Goal: Information Seeking & Learning: Learn about a topic

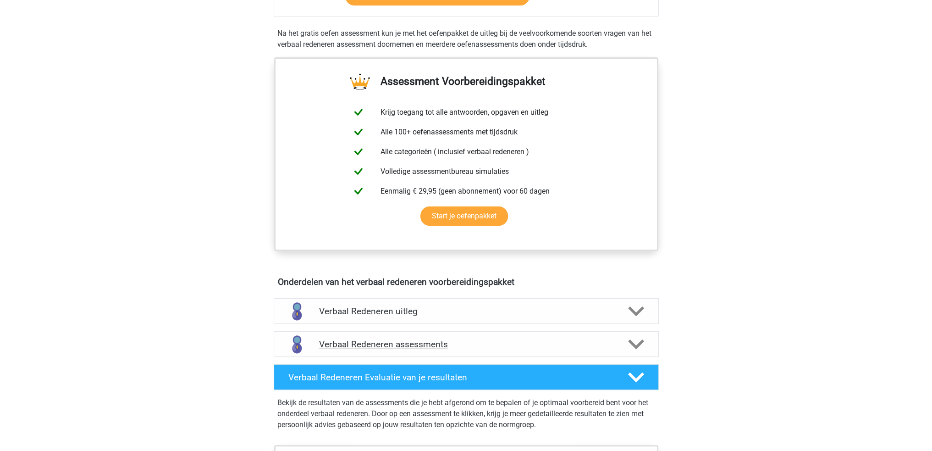
scroll to position [367, 0]
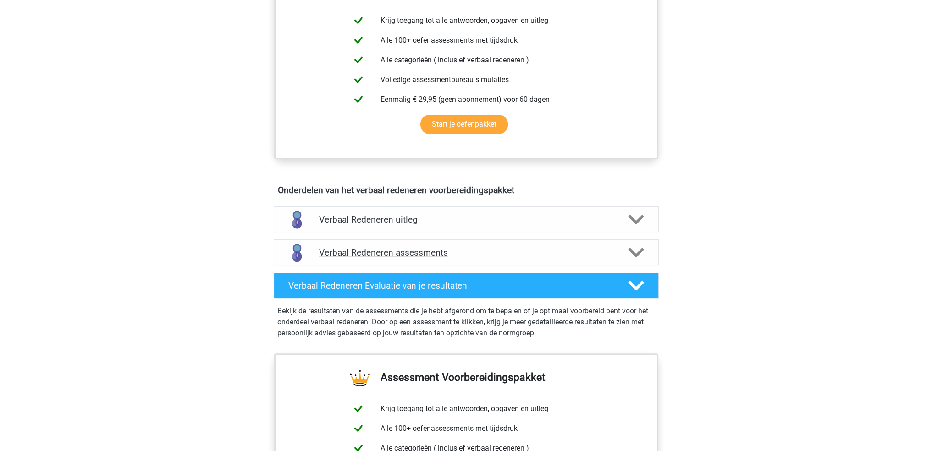
click at [623, 249] on div at bounding box center [635, 252] width 31 height 16
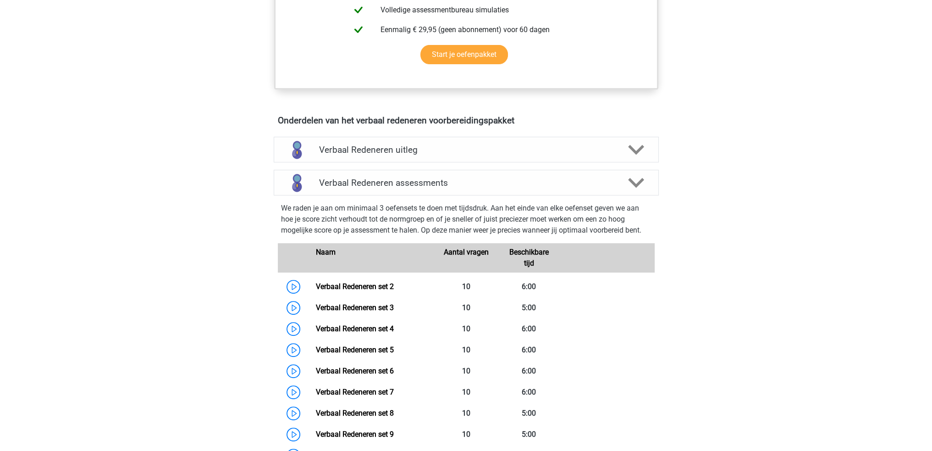
scroll to position [413, 0]
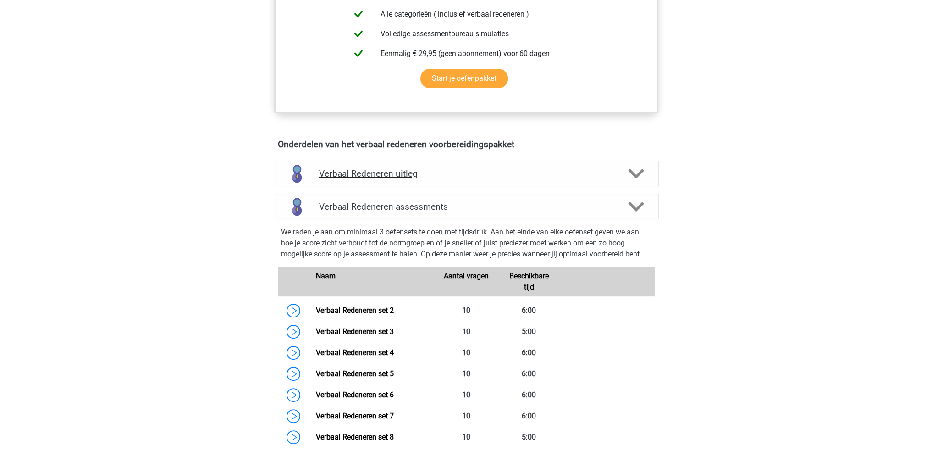
click at [602, 168] on h4 "Verbaal Redeneren uitleg" at bounding box center [466, 173] width 294 height 11
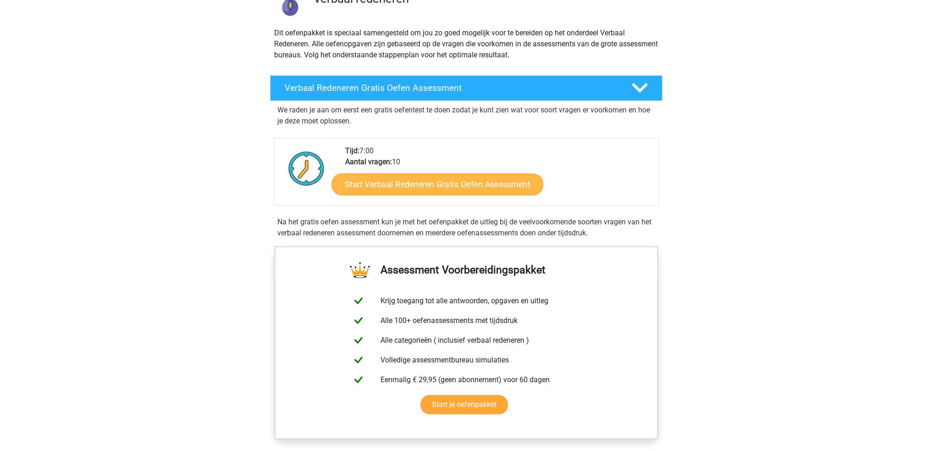
scroll to position [46, 0]
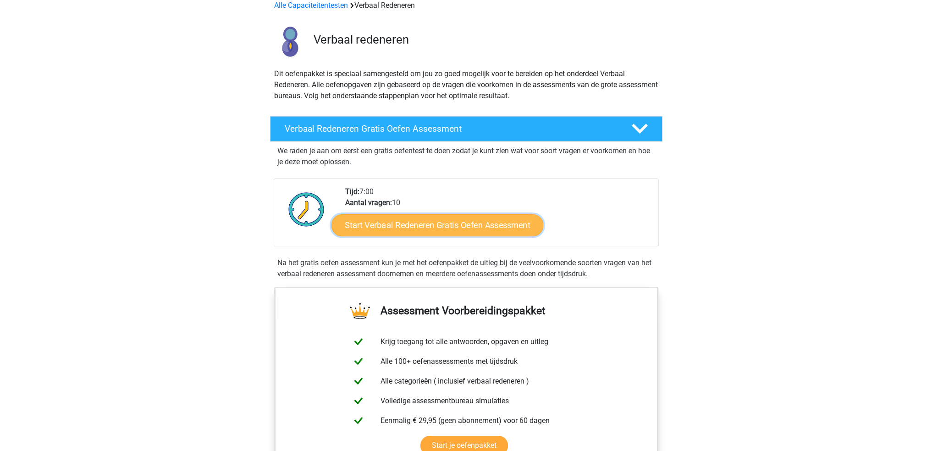
click at [435, 227] on link "Start Verbaal Redeneren Gratis Oefen Assessment" at bounding box center [438, 225] width 212 height 22
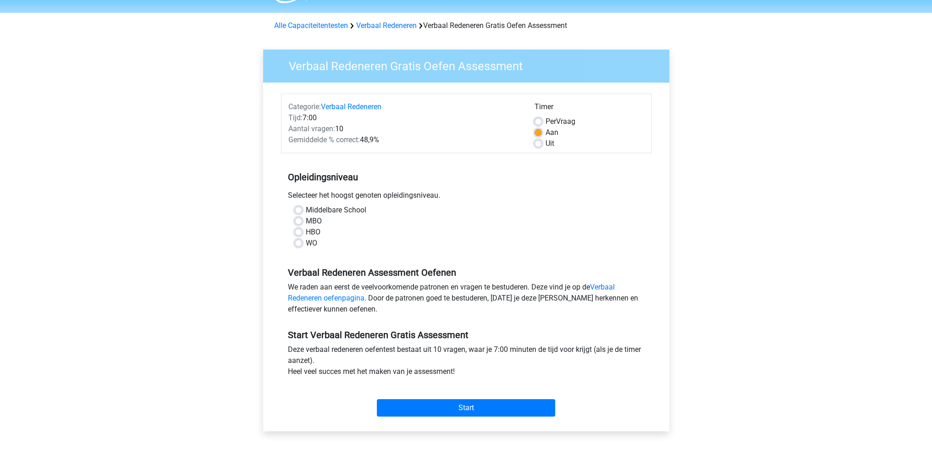
scroll to position [46, 0]
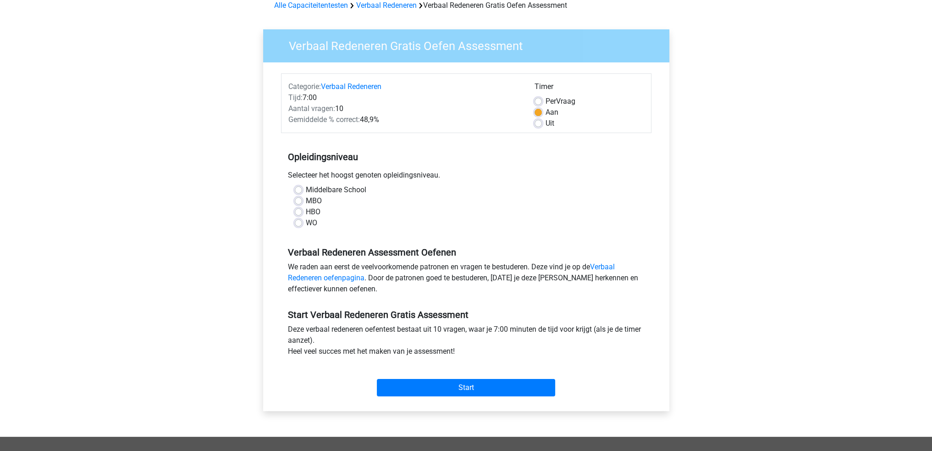
click at [308, 226] on label "WO" at bounding box center [311, 222] width 11 height 11
click at [302, 226] on input "WO" at bounding box center [298, 221] width 7 height 9
radio input "true"
click at [502, 386] on input "Start" at bounding box center [466, 387] width 178 height 17
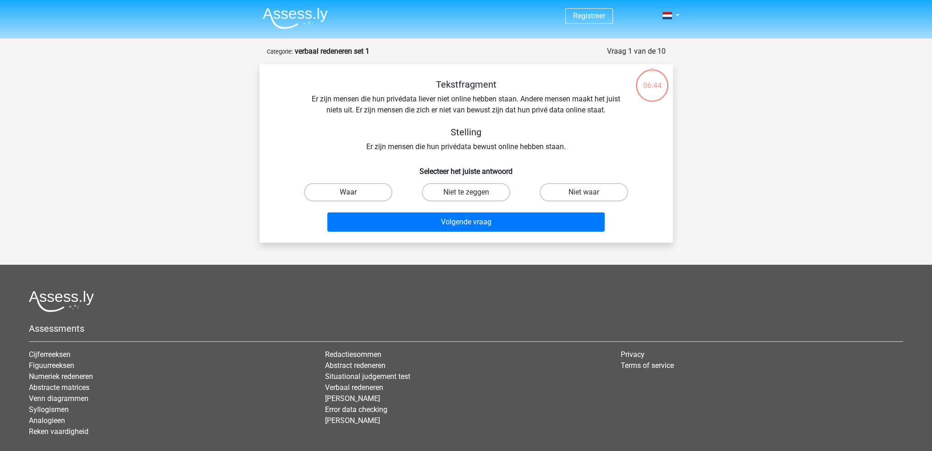
click at [345, 192] on label "Waar" at bounding box center [348, 192] width 88 height 18
click at [348, 192] on input "Waar" at bounding box center [351, 195] width 6 height 6
radio input "true"
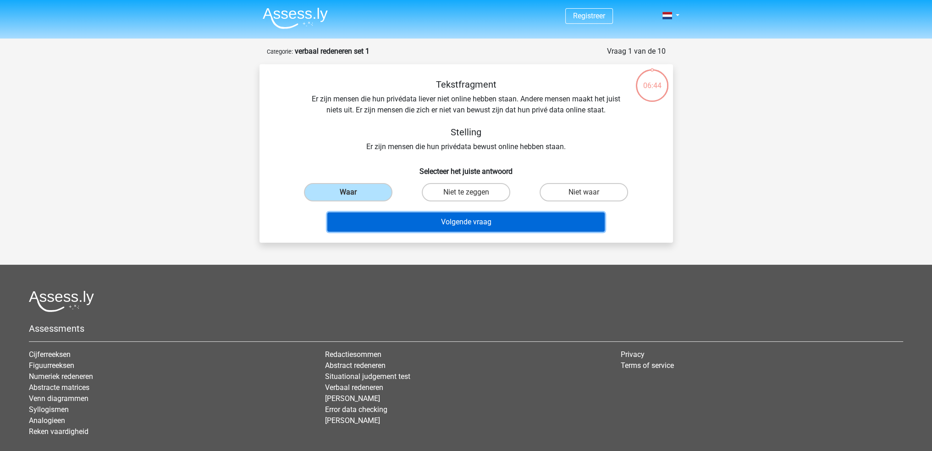
click at [443, 224] on button "Volgende vraag" at bounding box center [465, 221] width 277 height 19
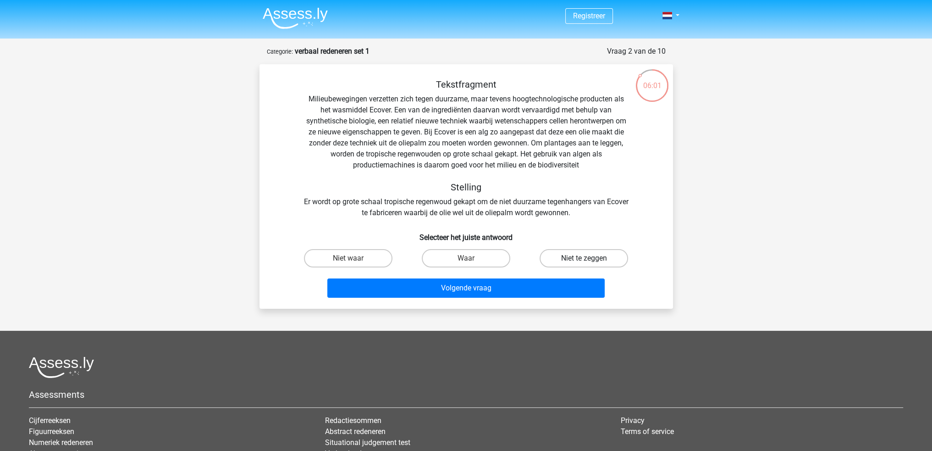
click at [615, 254] on label "Niet te zeggen" at bounding box center [584, 258] width 88 height 18
click at [590, 258] on input "Niet te zeggen" at bounding box center [587, 261] width 6 height 6
radio input "true"
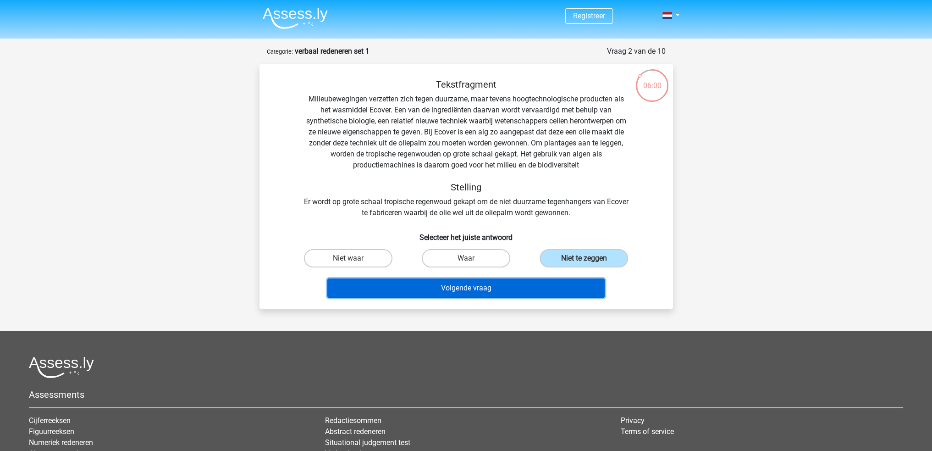
click at [550, 287] on button "Volgende vraag" at bounding box center [465, 287] width 277 height 19
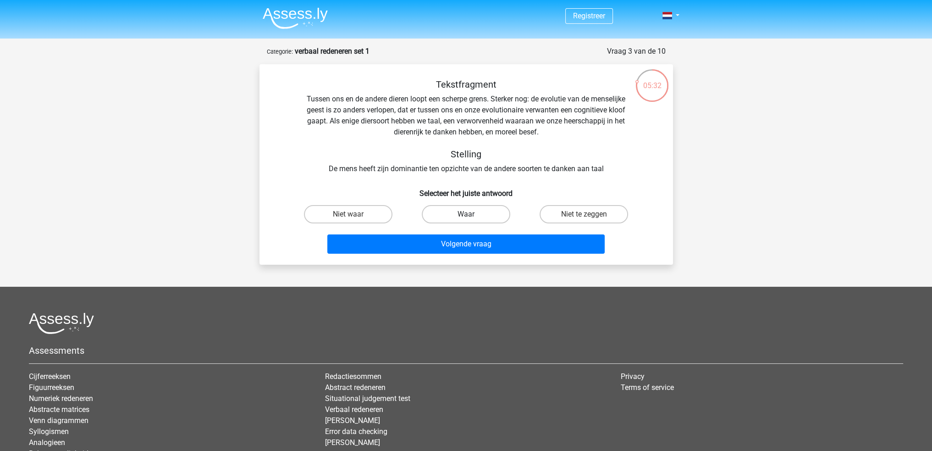
click at [464, 218] on label "Waar" at bounding box center [466, 214] width 88 height 18
click at [466, 218] on input "Waar" at bounding box center [469, 217] width 6 height 6
radio input "true"
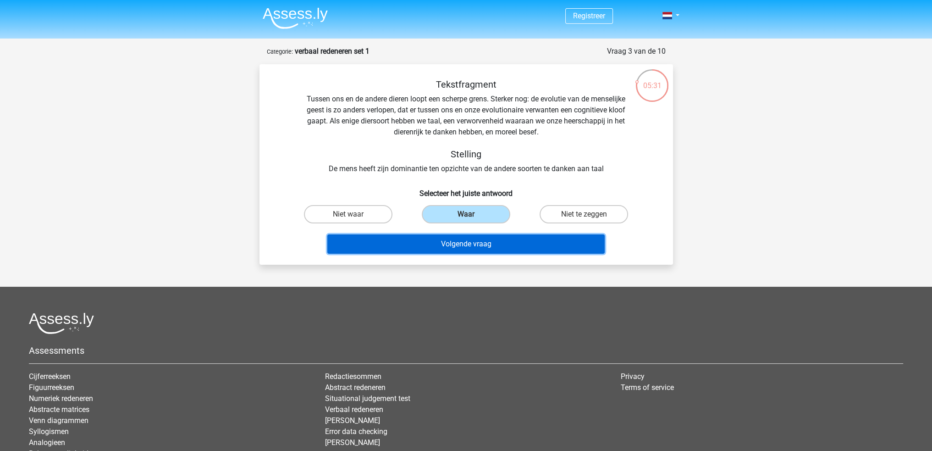
click at [479, 241] on button "Volgende vraag" at bounding box center [465, 243] width 277 height 19
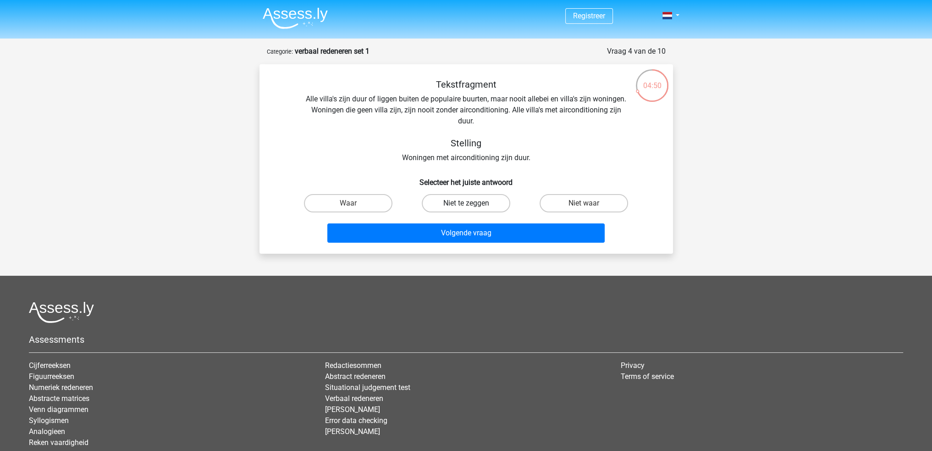
click at [488, 201] on label "Niet te zeggen" at bounding box center [466, 203] width 88 height 18
click at [472, 203] on input "Niet te zeggen" at bounding box center [469, 206] width 6 height 6
radio input "true"
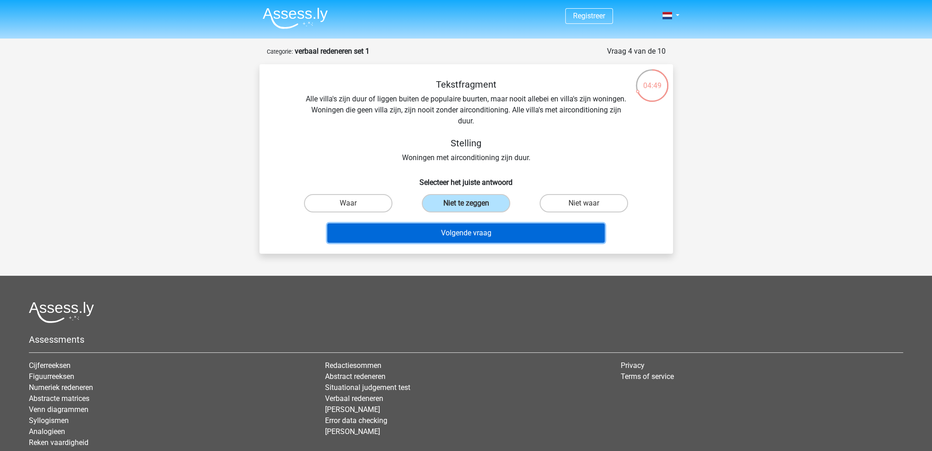
click at [496, 232] on button "Volgende vraag" at bounding box center [465, 232] width 277 height 19
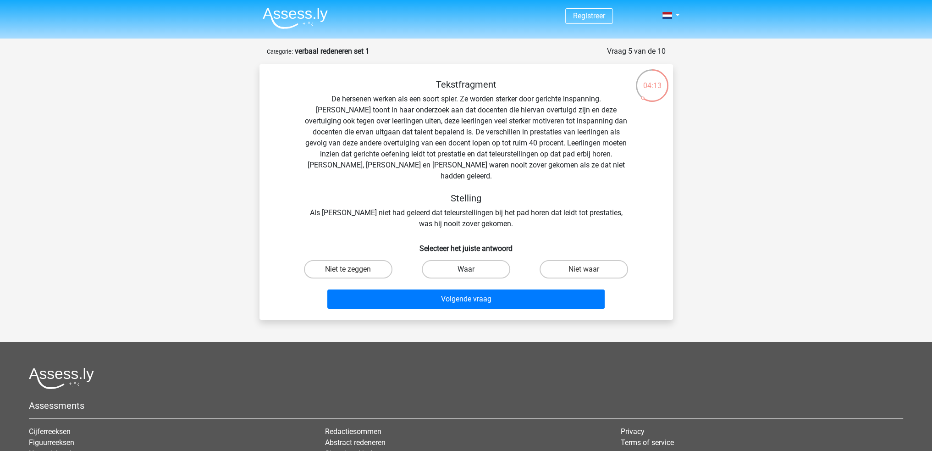
click at [456, 263] on label "Waar" at bounding box center [466, 269] width 88 height 18
click at [466, 269] on input "Waar" at bounding box center [469, 272] width 6 height 6
radio input "true"
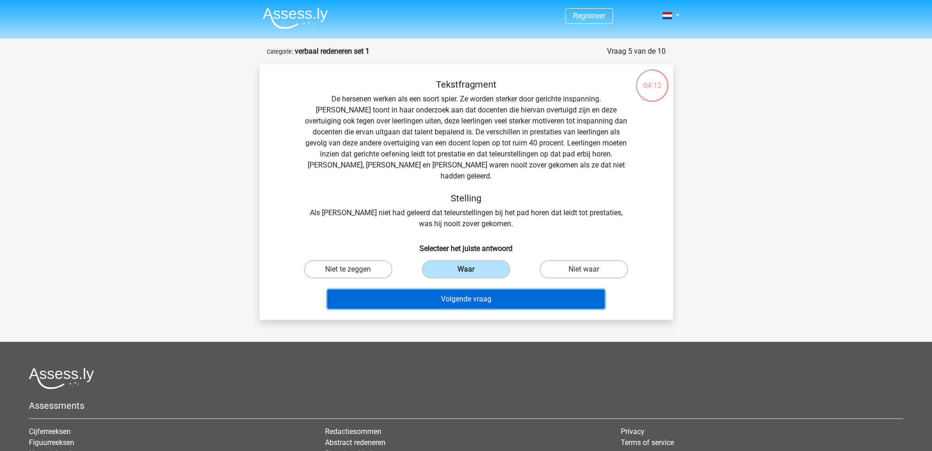
click at [470, 289] on button "Volgende vraag" at bounding box center [465, 298] width 277 height 19
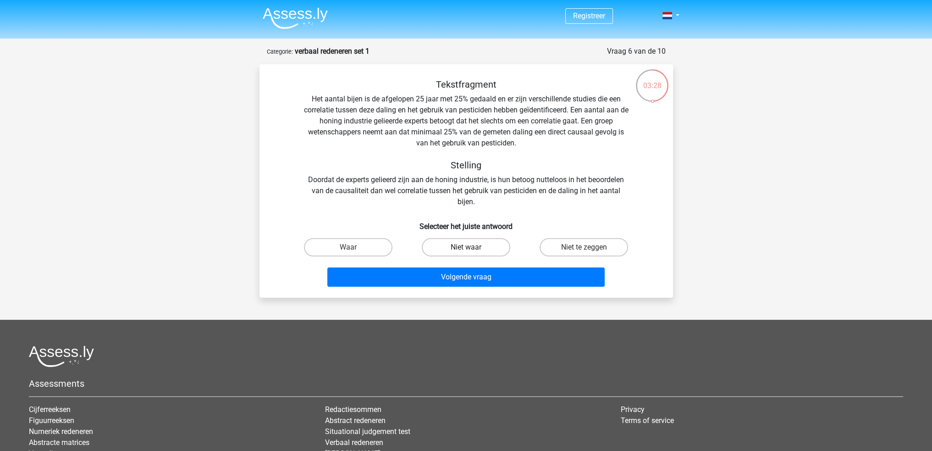
click at [491, 248] on label "Niet waar" at bounding box center [466, 247] width 88 height 18
click at [472, 248] on input "Niet waar" at bounding box center [469, 250] width 6 height 6
radio input "true"
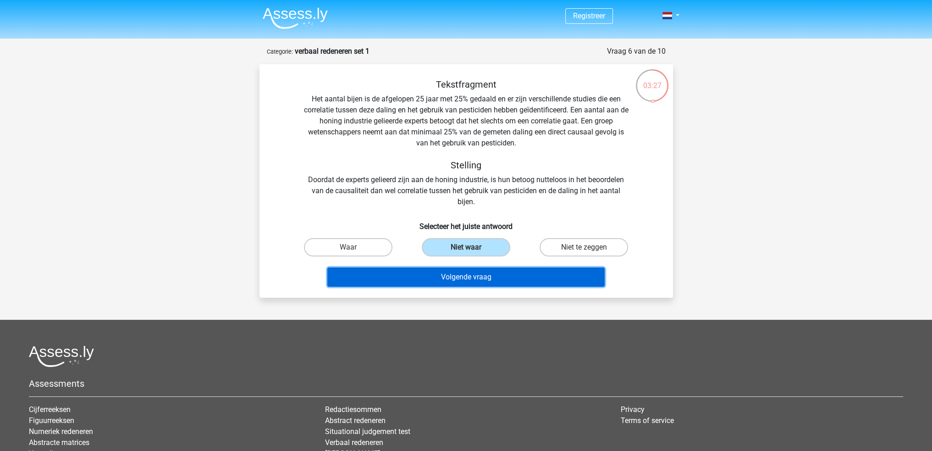
click at [500, 281] on button "Volgende vraag" at bounding box center [465, 276] width 277 height 19
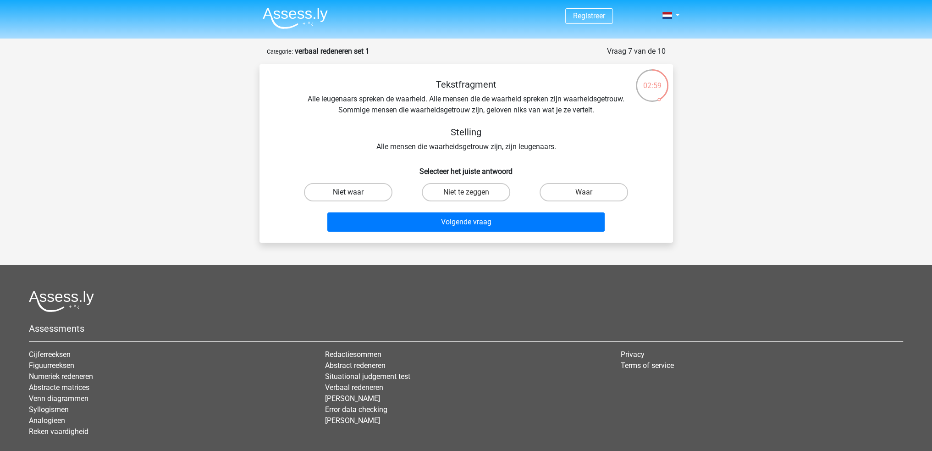
click at [351, 190] on label "Niet waar" at bounding box center [348, 192] width 88 height 18
click at [351, 192] on input "Niet waar" at bounding box center [351, 195] width 6 height 6
radio input "true"
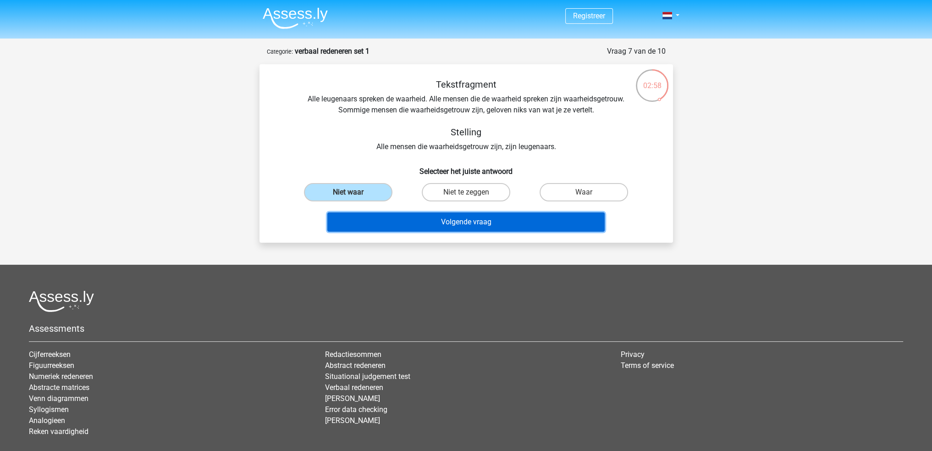
click at [453, 219] on button "Volgende vraag" at bounding box center [465, 221] width 277 height 19
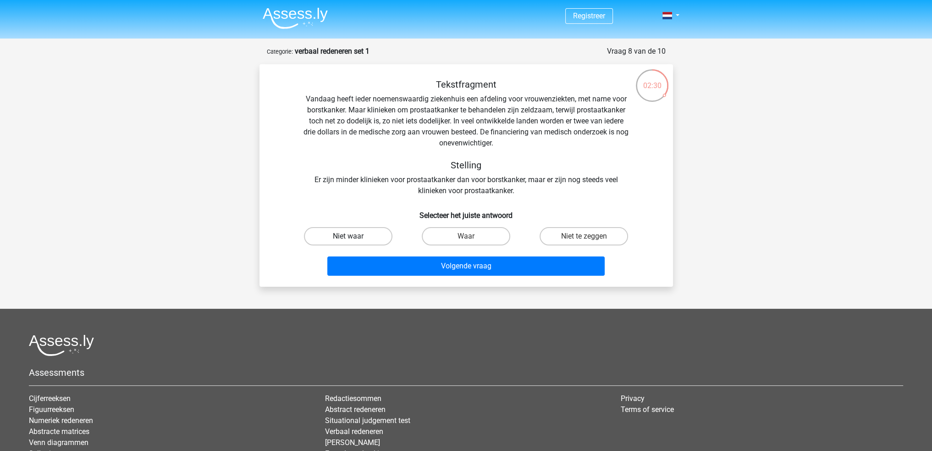
click at [352, 236] on label "Niet waar" at bounding box center [348, 236] width 88 height 18
click at [352, 236] on input "Niet waar" at bounding box center [351, 239] width 6 height 6
radio input "true"
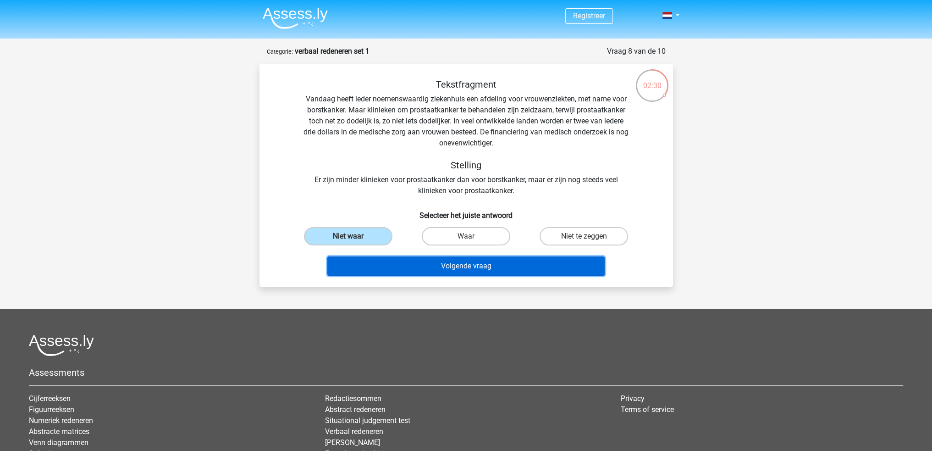
click at [461, 266] on button "Volgende vraag" at bounding box center [465, 265] width 277 height 19
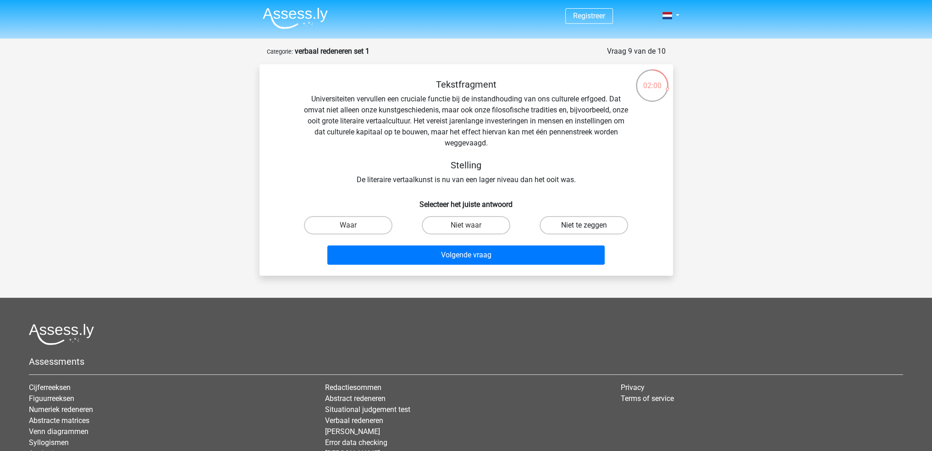
click at [563, 227] on label "Niet te zeggen" at bounding box center [584, 225] width 88 height 18
click at [584, 227] on input "Niet te zeggen" at bounding box center [587, 228] width 6 height 6
radio input "true"
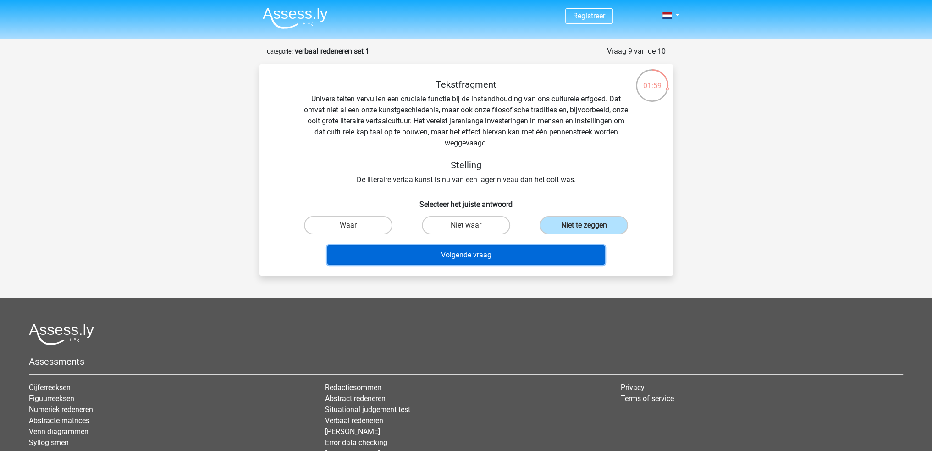
click at [530, 254] on button "Volgende vraag" at bounding box center [465, 254] width 277 height 19
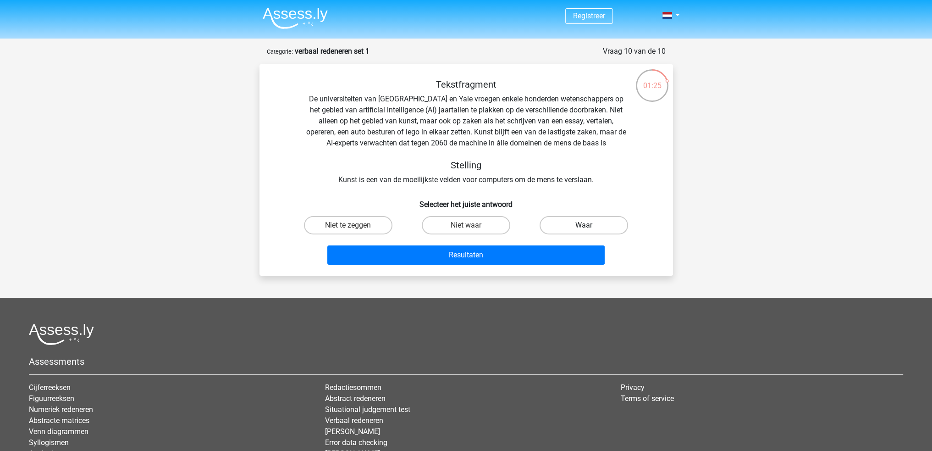
click at [592, 229] on label "Waar" at bounding box center [584, 225] width 88 height 18
click at [590, 229] on input "Waar" at bounding box center [587, 228] width 6 height 6
radio input "true"
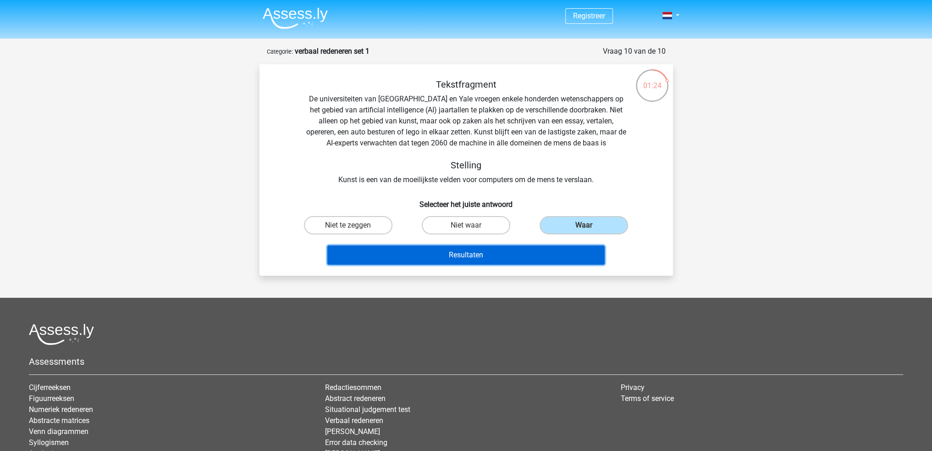
click at [512, 253] on button "Resultaten" at bounding box center [465, 254] width 277 height 19
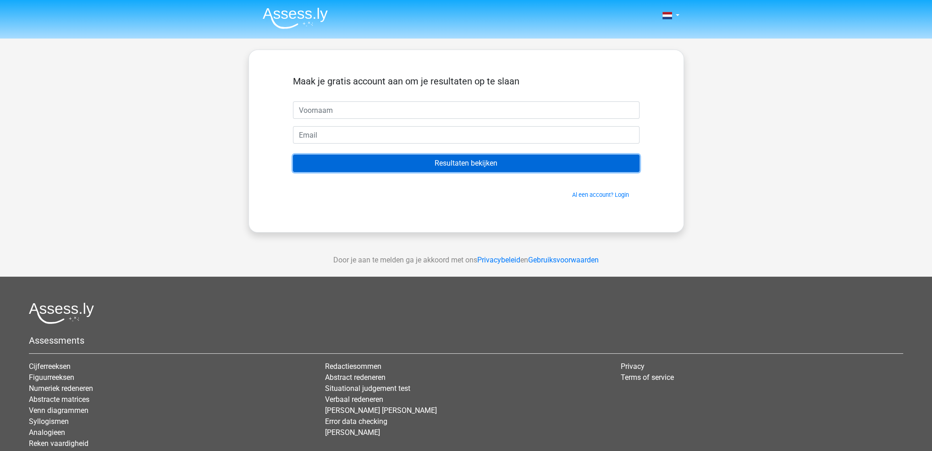
click at [512, 163] on input "Resultaten bekijken" at bounding box center [466, 163] width 347 height 17
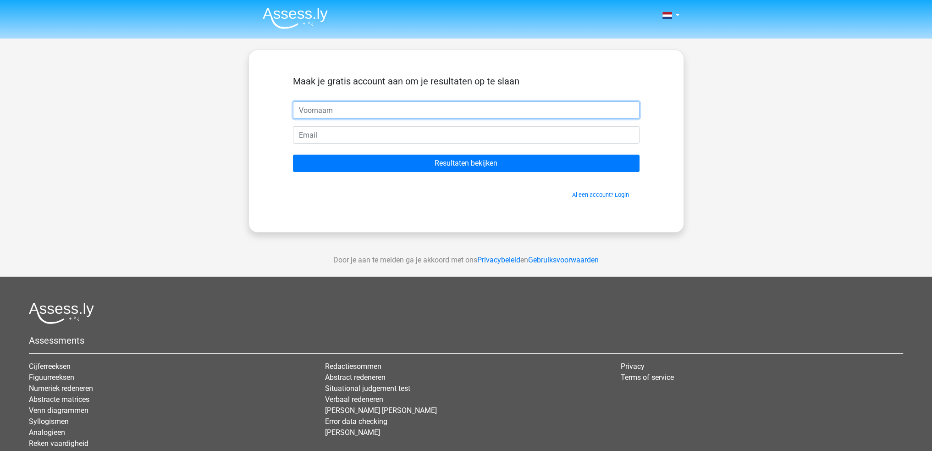
click at [479, 105] on input "text" at bounding box center [466, 109] width 347 height 17
type input "Danique"
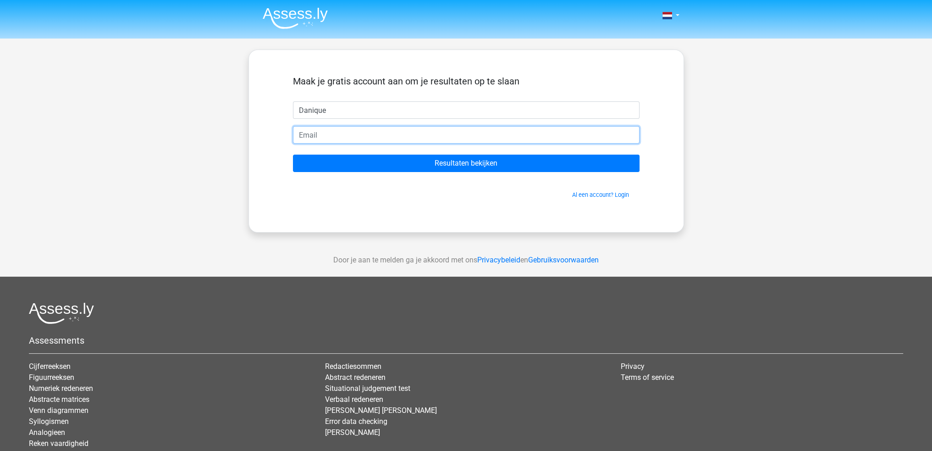
click at [476, 138] on input "email" at bounding box center [466, 134] width 347 height 17
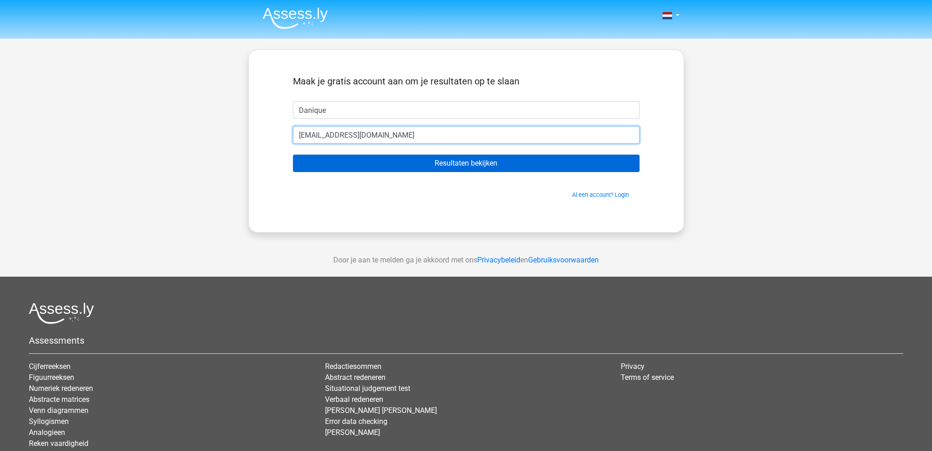
type input "[EMAIL_ADDRESS][DOMAIN_NAME]"
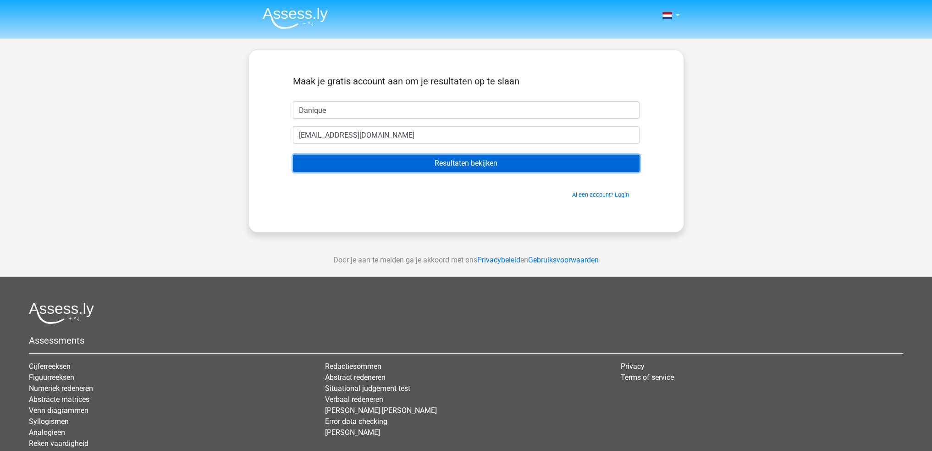
click at [470, 155] on input "Resultaten bekijken" at bounding box center [466, 163] width 347 height 17
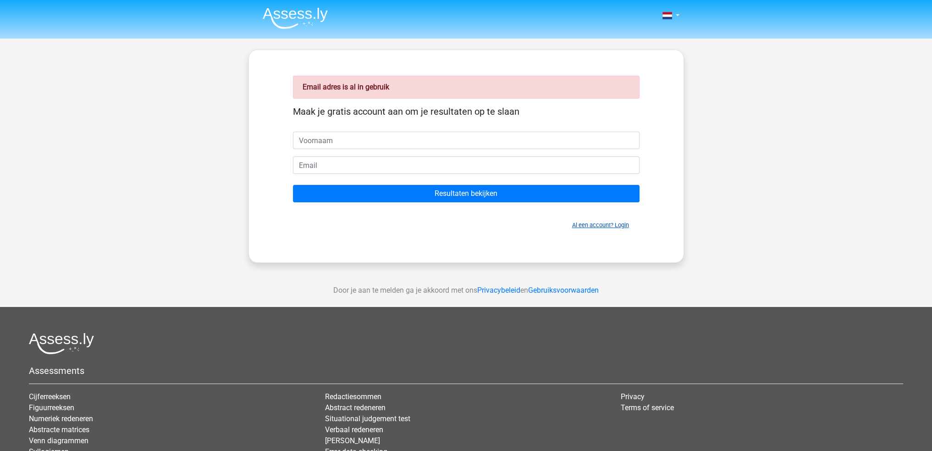
click at [600, 223] on link "Al een account? Login" at bounding box center [600, 224] width 57 height 7
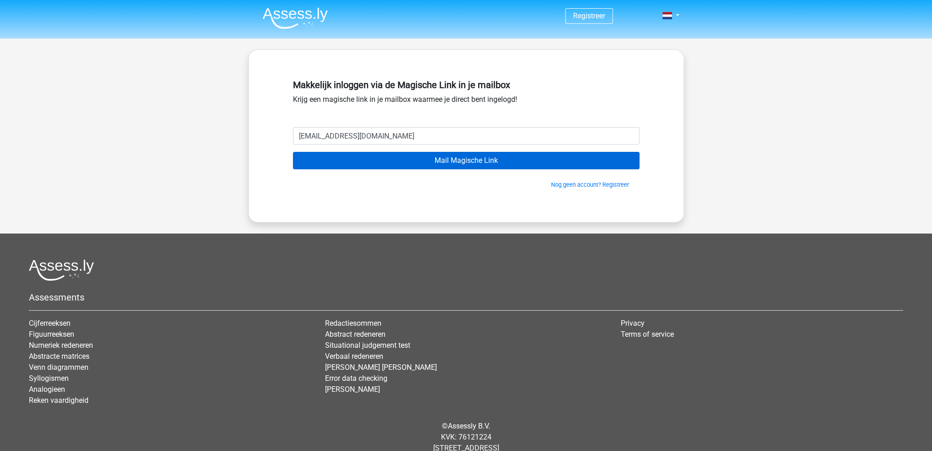
type input "[EMAIL_ADDRESS][DOMAIN_NAME]"
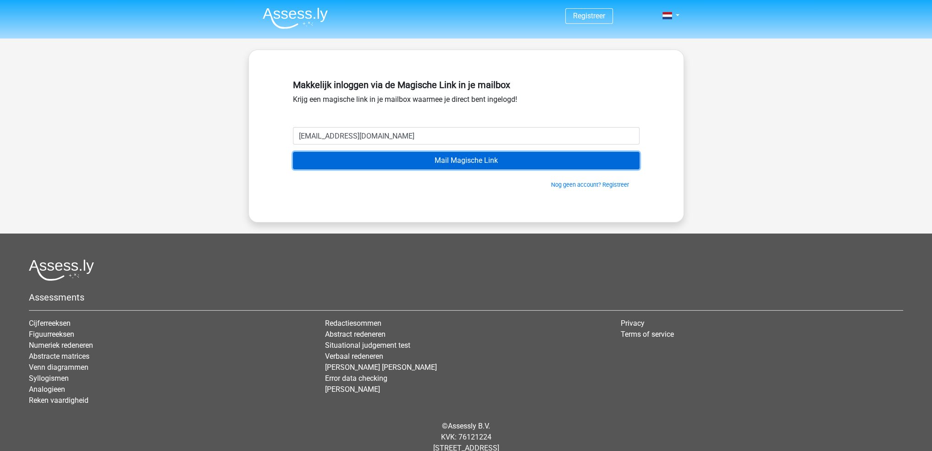
click at [433, 159] on input "Mail Magische Link" at bounding box center [466, 160] width 347 height 17
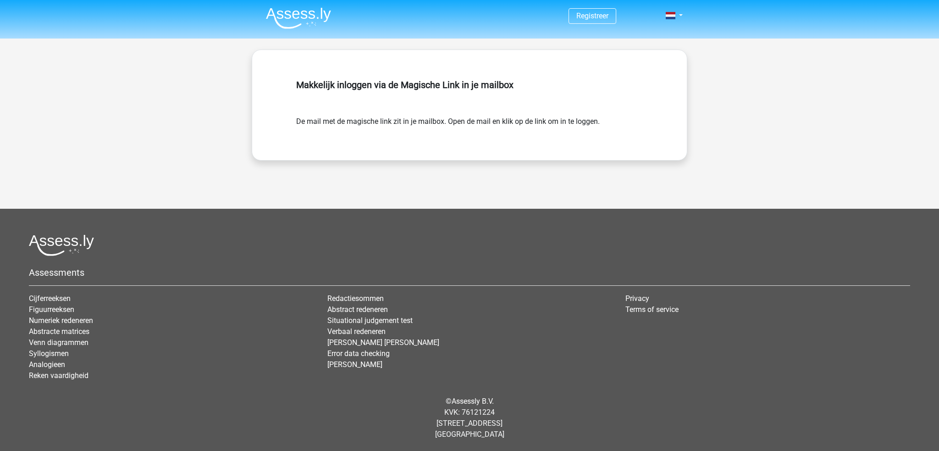
click at [460, 115] on div "Makkelijk inloggen via de Magische Link in je mailbox" at bounding box center [469, 96] width 347 height 40
click at [569, 123] on form "De mail met de magische link zit in je mailbox. Open de mail en klik op de link…" at bounding box center [469, 121] width 347 height 11
click at [331, 83] on h5 "Makkelijk inloggen via de Magische Link in je mailbox" at bounding box center [469, 84] width 347 height 11
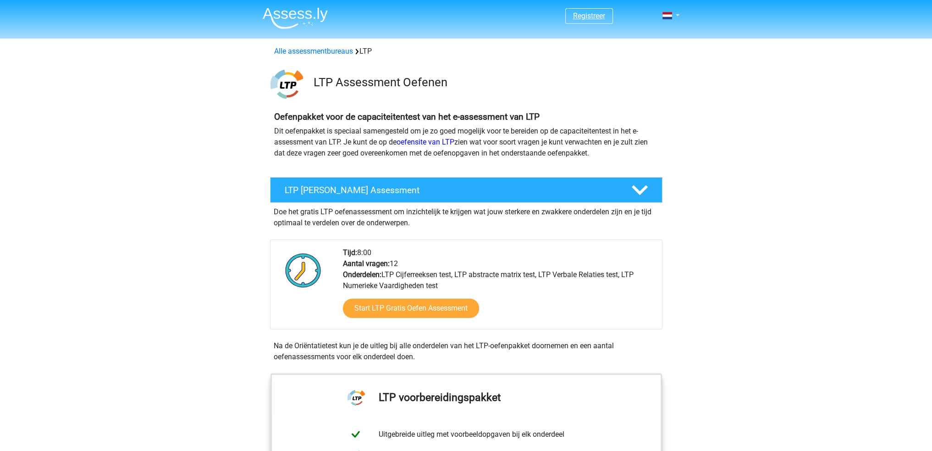
click at [590, 16] on link "Registreer" at bounding box center [589, 15] width 32 height 9
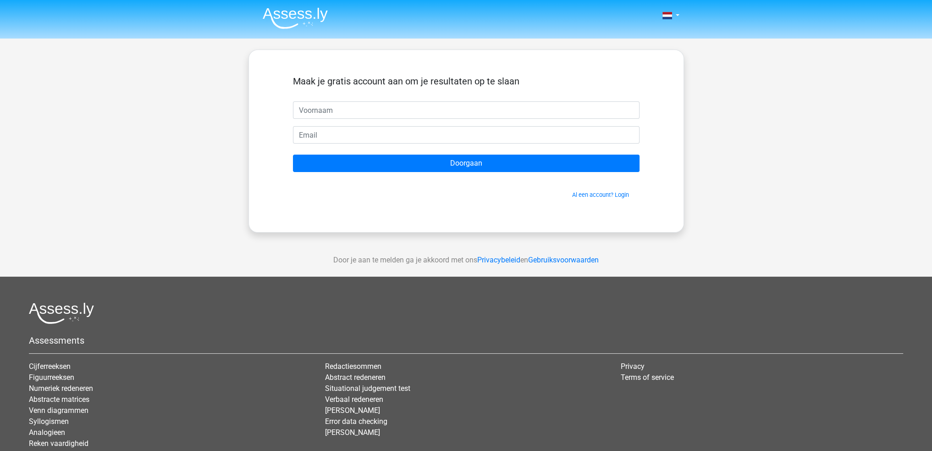
click at [464, 109] on input "text" at bounding box center [466, 109] width 347 height 17
click at [607, 194] on link "Al een account? Login" at bounding box center [600, 194] width 57 height 7
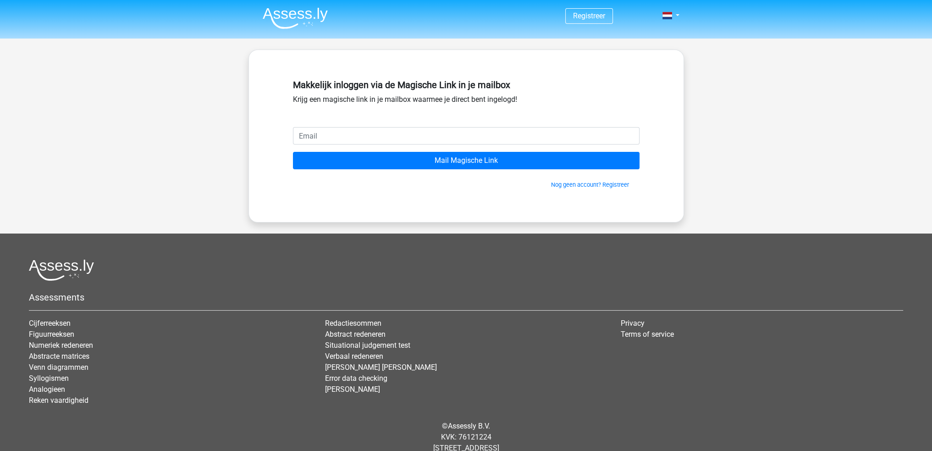
click at [468, 139] on input "email" at bounding box center [466, 135] width 347 height 17
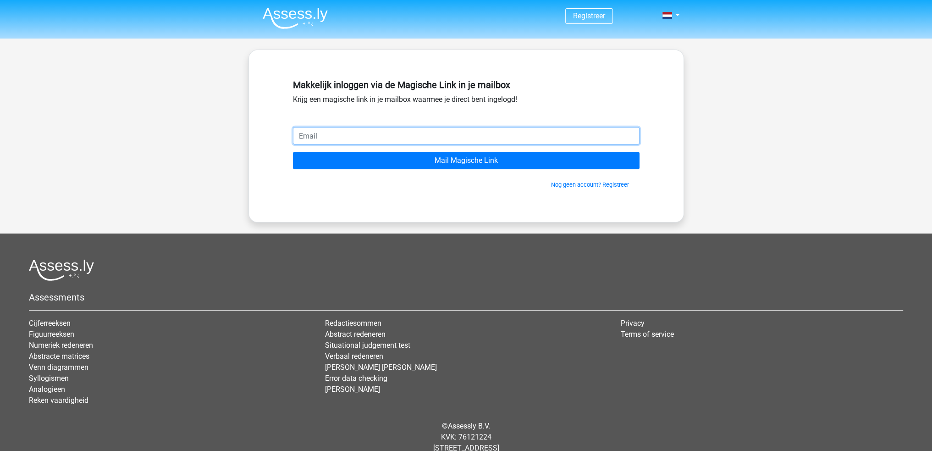
click at [526, 133] on input "email" at bounding box center [466, 135] width 347 height 17
type input "[EMAIL_ADDRESS][DOMAIN_NAME]"
click at [293, 152] on input "Mail Magische Link" at bounding box center [466, 160] width 347 height 17
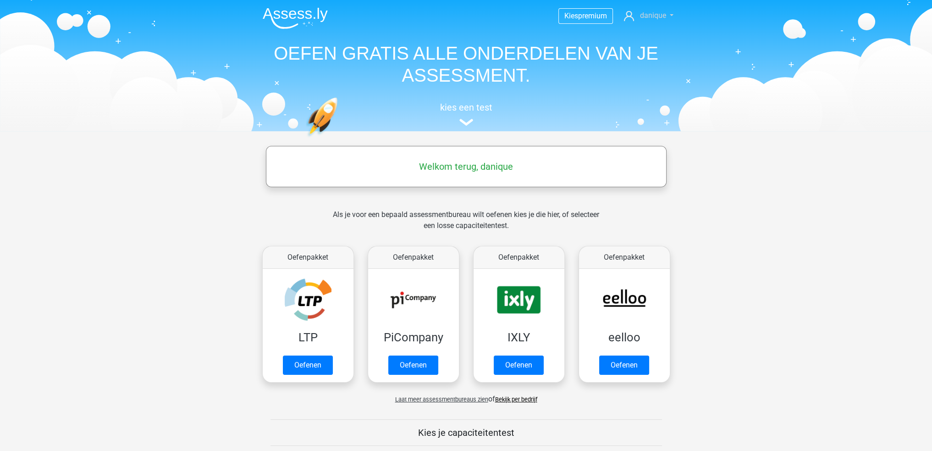
click at [646, 16] on span "danique" at bounding box center [653, 15] width 26 height 9
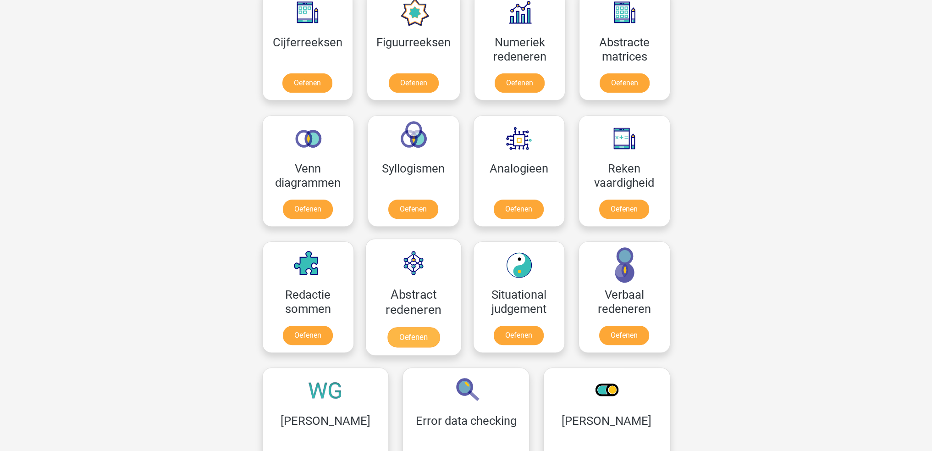
scroll to position [550, 0]
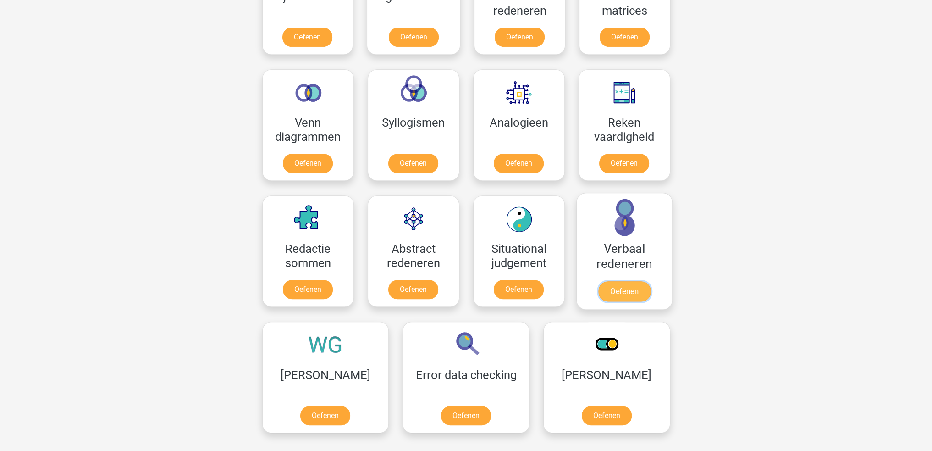
click at [650, 281] on link "Oefenen" at bounding box center [624, 291] width 52 height 20
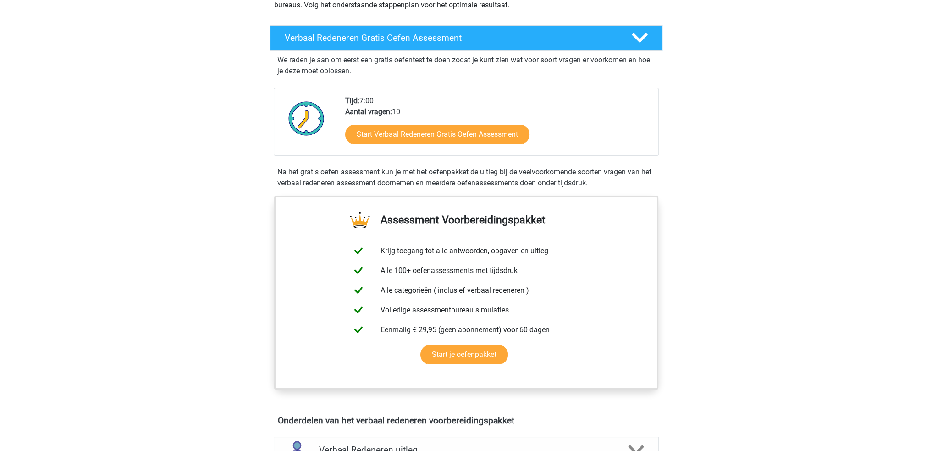
scroll to position [138, 0]
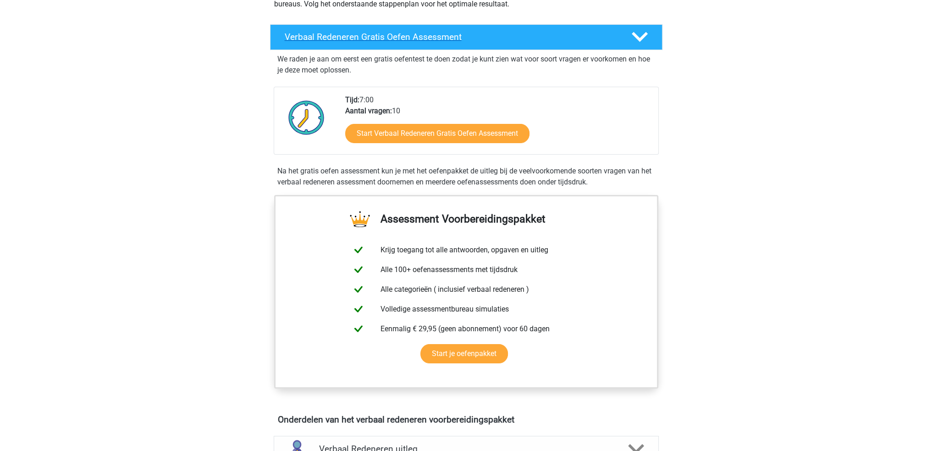
click at [640, 42] on icon at bounding box center [640, 37] width 16 height 16
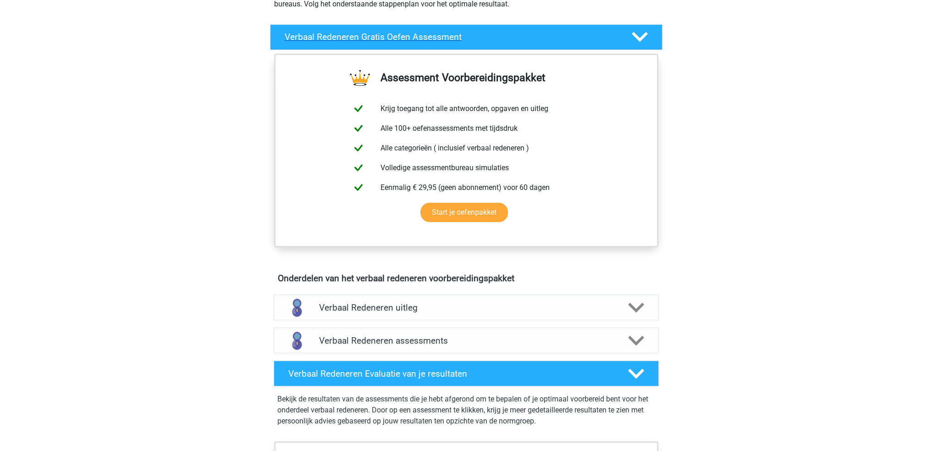
click at [640, 42] on icon at bounding box center [640, 37] width 16 height 16
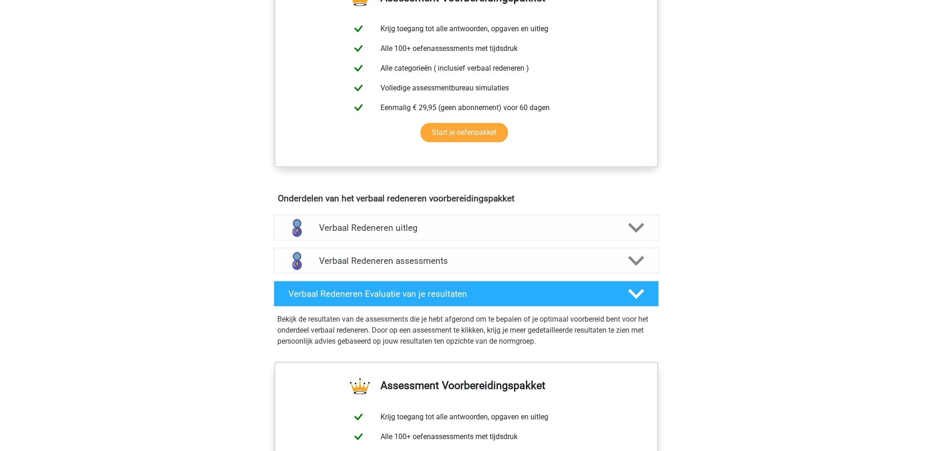
scroll to position [413, 0]
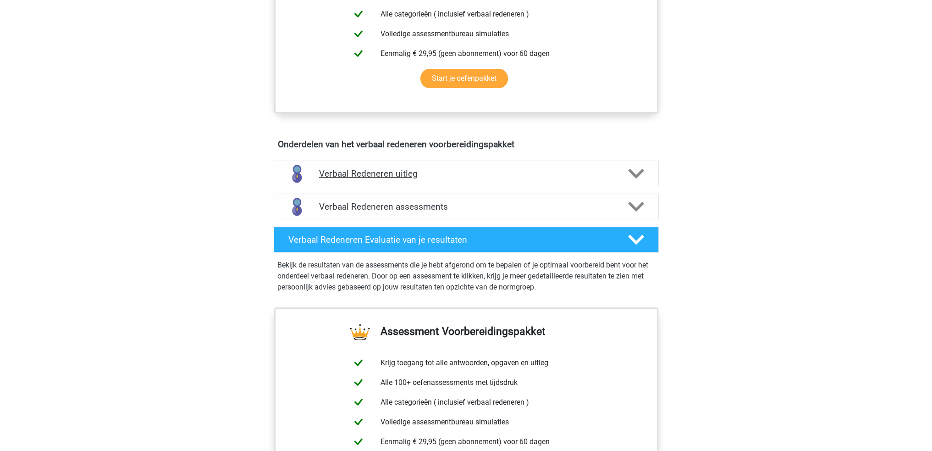
click at [626, 172] on div at bounding box center [635, 174] width 31 height 16
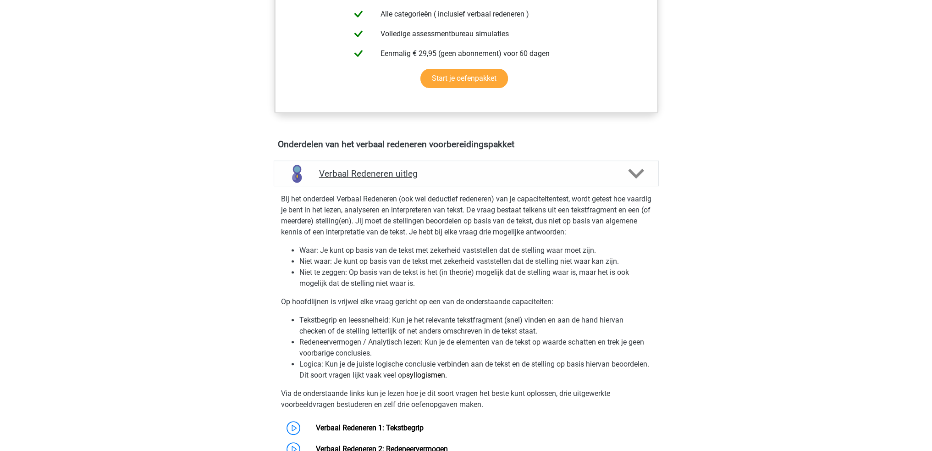
click at [626, 172] on div at bounding box center [635, 174] width 31 height 16
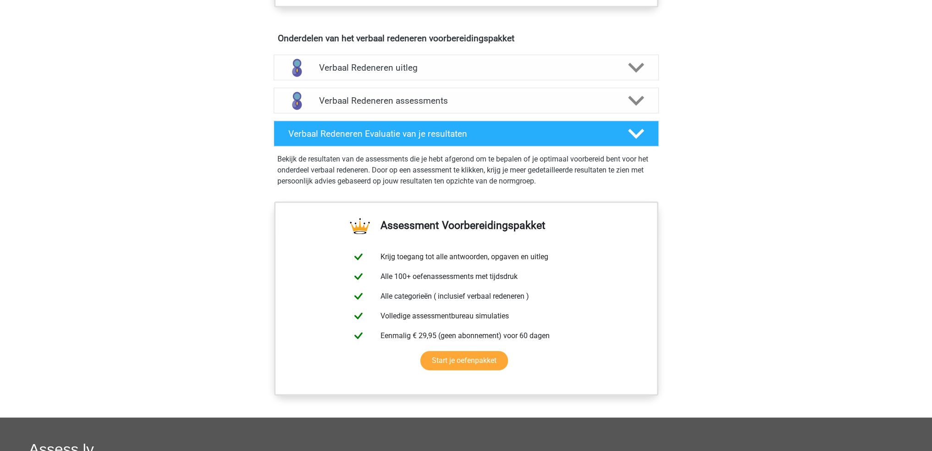
scroll to position [550, 0]
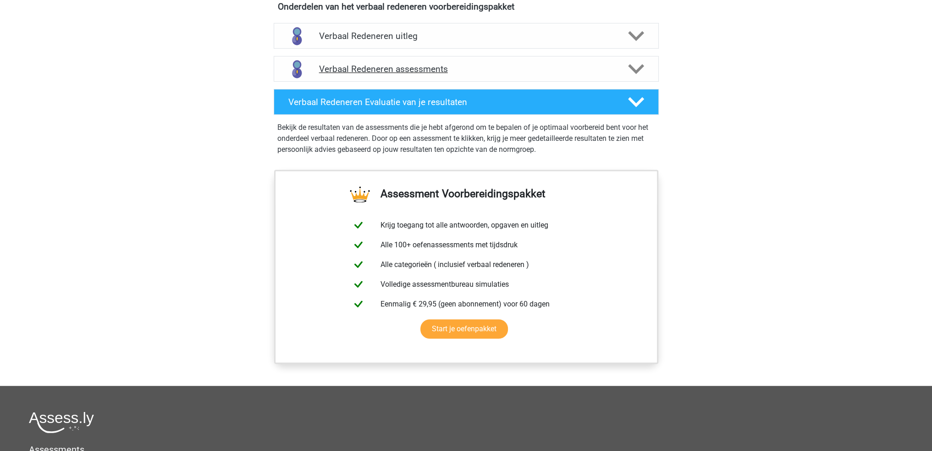
click at [637, 61] on icon at bounding box center [636, 69] width 16 height 16
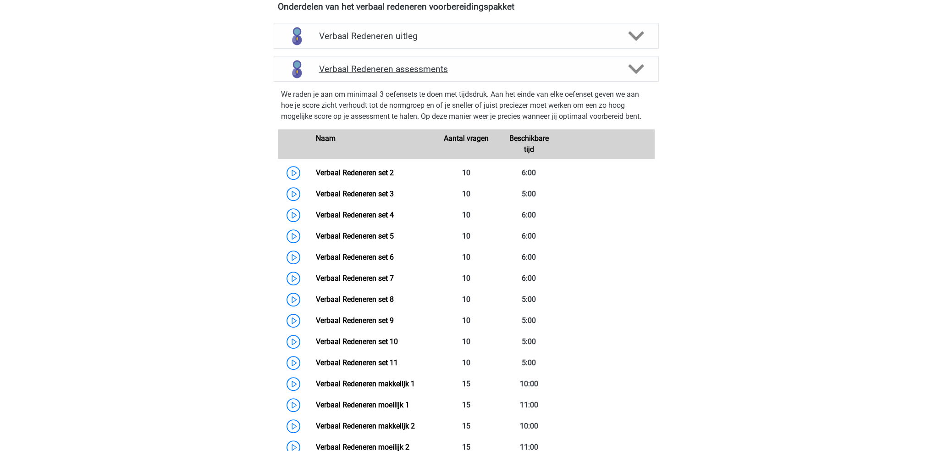
click at [637, 61] on icon at bounding box center [636, 69] width 16 height 16
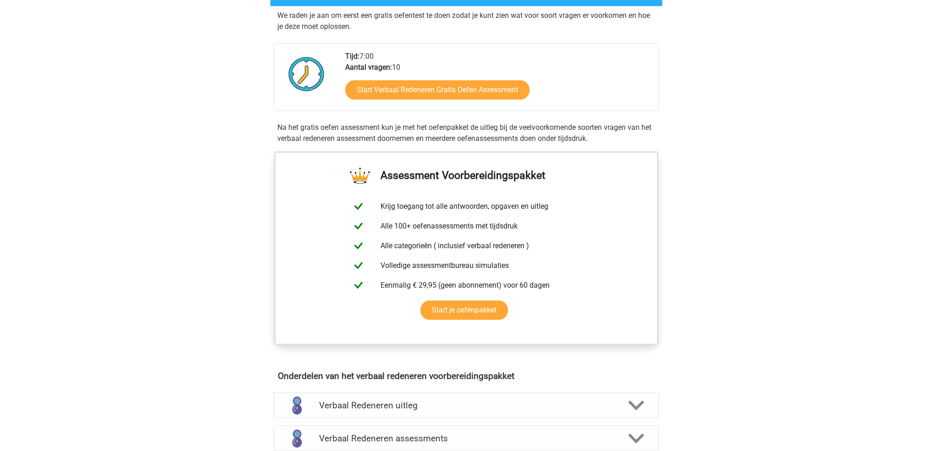
scroll to position [46, 0]
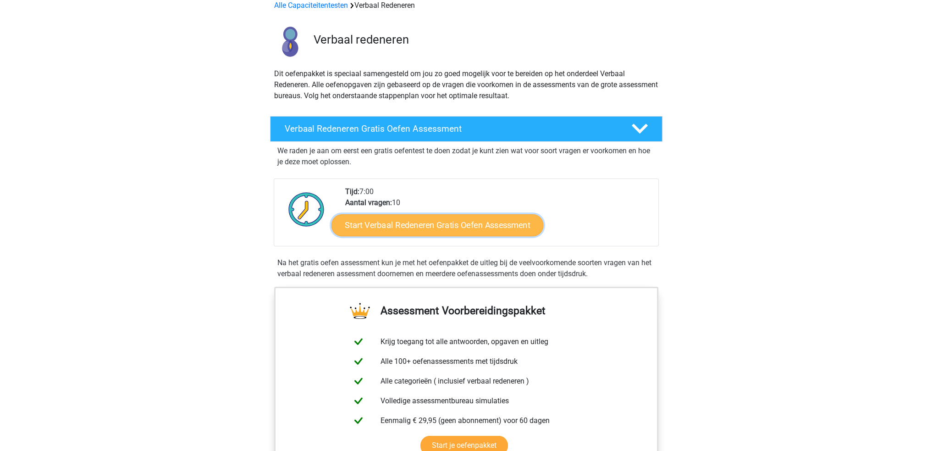
click at [503, 222] on link "Start Verbaal Redeneren Gratis Oefen Assessment" at bounding box center [438, 225] width 212 height 22
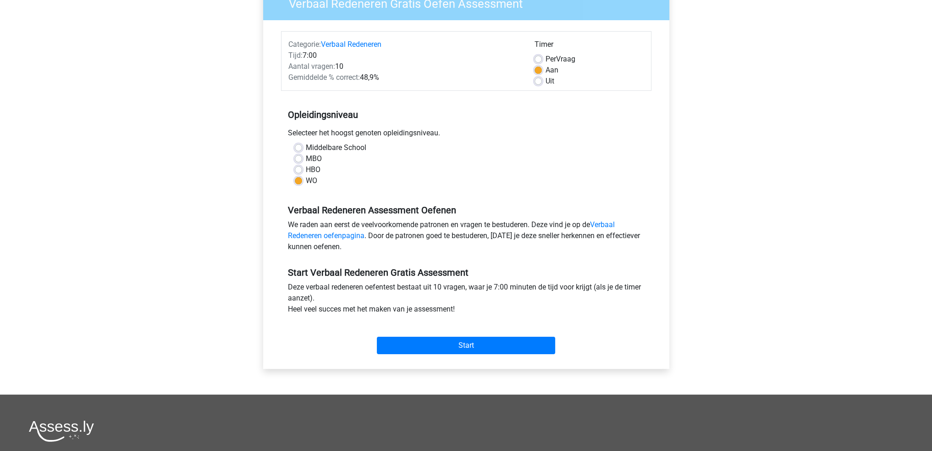
scroll to position [92, 0]
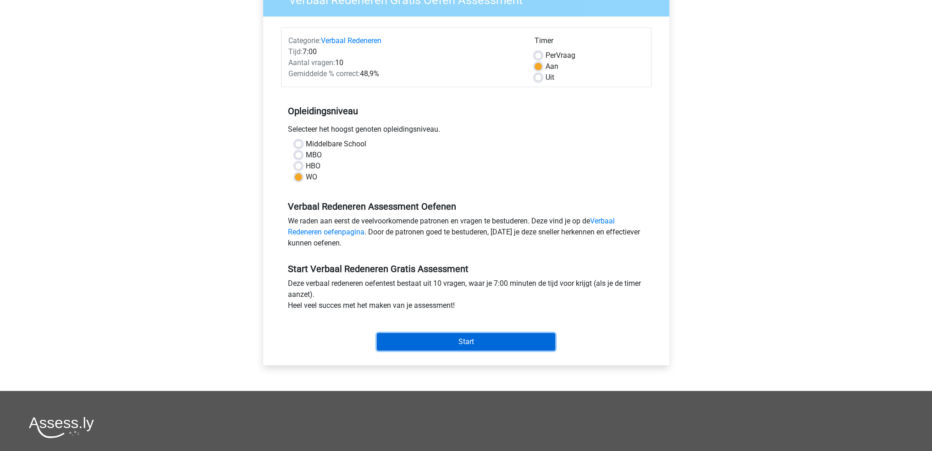
click at [514, 344] on input "Start" at bounding box center [466, 341] width 178 height 17
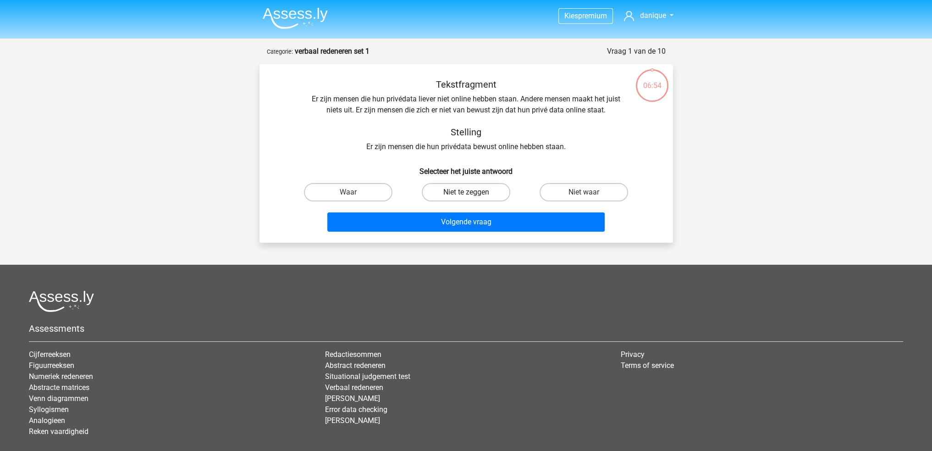
click at [477, 193] on label "Niet te zeggen" at bounding box center [466, 192] width 88 height 18
click at [472, 193] on input "Niet te zeggen" at bounding box center [469, 195] width 6 height 6
radio input "true"
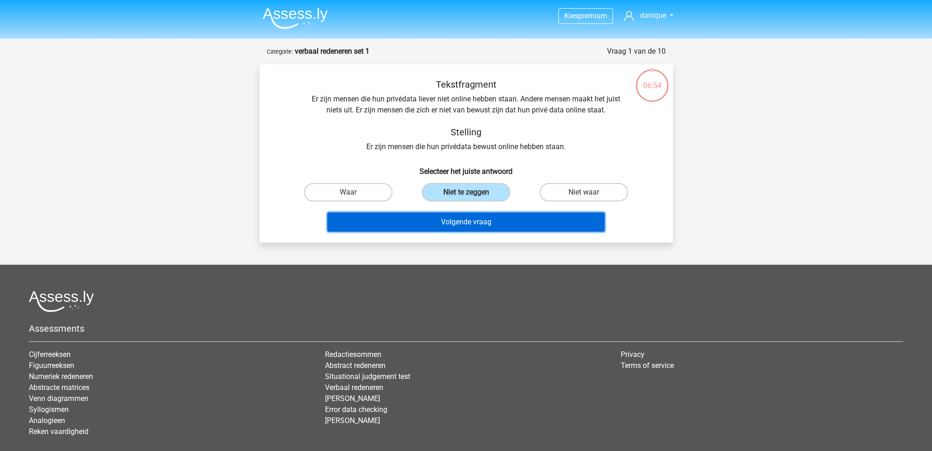
click at [520, 220] on button "Volgende vraag" at bounding box center [465, 221] width 277 height 19
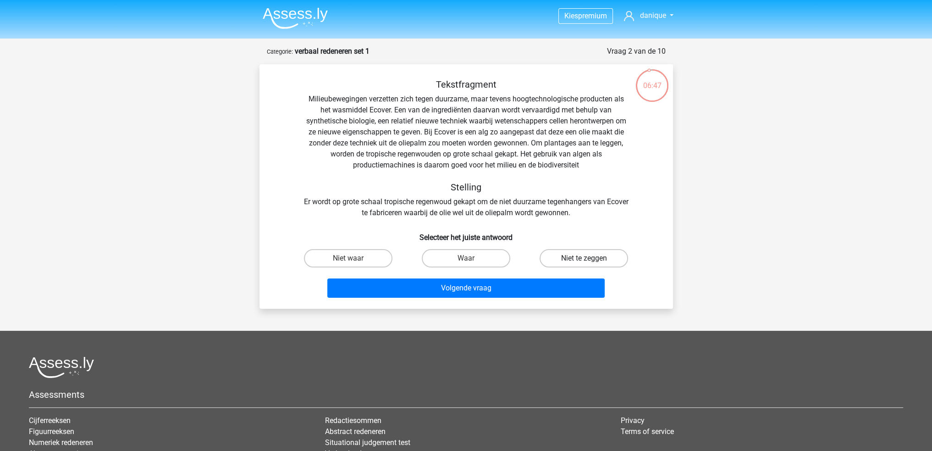
click at [574, 260] on label "Niet te zeggen" at bounding box center [584, 258] width 88 height 18
click at [584, 260] on input "Niet te zeggen" at bounding box center [587, 261] width 6 height 6
radio input "true"
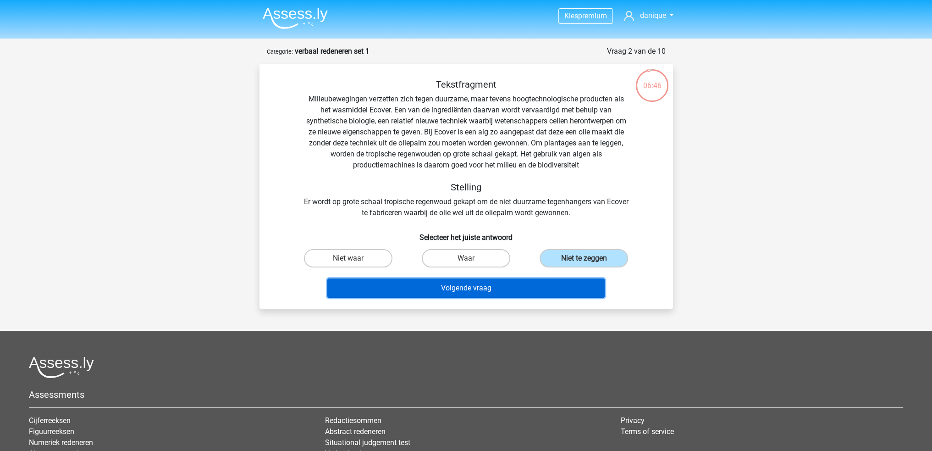
click at [533, 287] on button "Volgende vraag" at bounding box center [465, 287] width 277 height 19
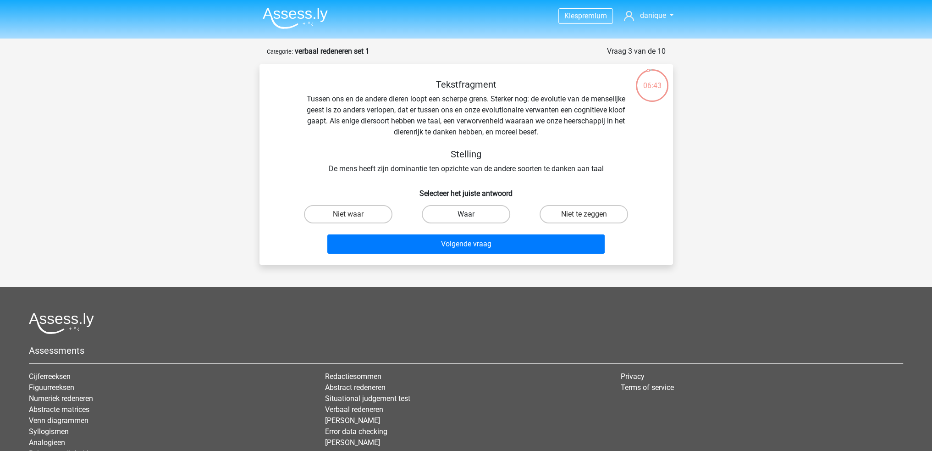
click at [448, 217] on label "Waar" at bounding box center [466, 214] width 88 height 18
click at [466, 217] on input "Waar" at bounding box center [469, 217] width 6 height 6
radio input "true"
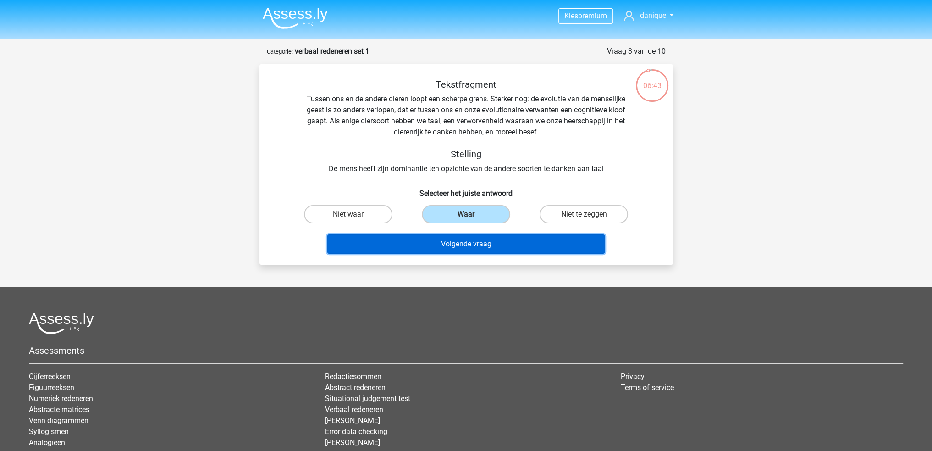
click at [457, 240] on button "Volgende vraag" at bounding box center [465, 243] width 277 height 19
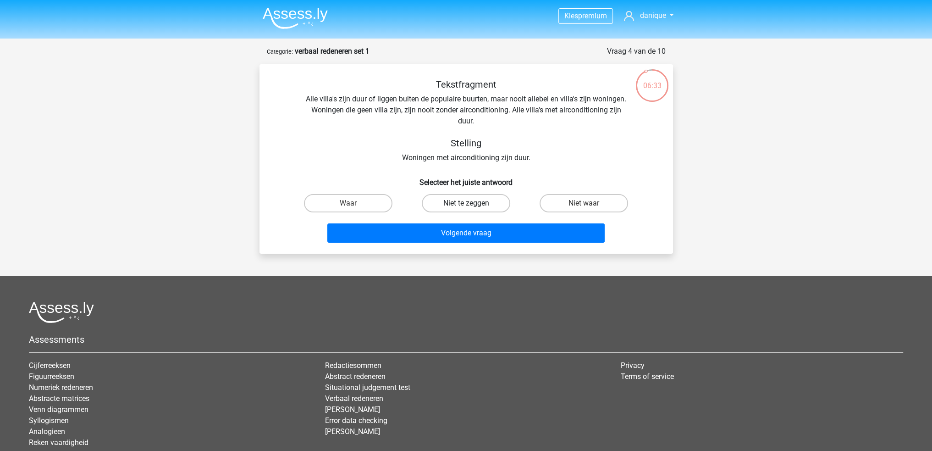
click at [487, 205] on label "Niet te zeggen" at bounding box center [466, 203] width 88 height 18
click at [472, 205] on input "Niet te zeggen" at bounding box center [469, 206] width 6 height 6
radio input "true"
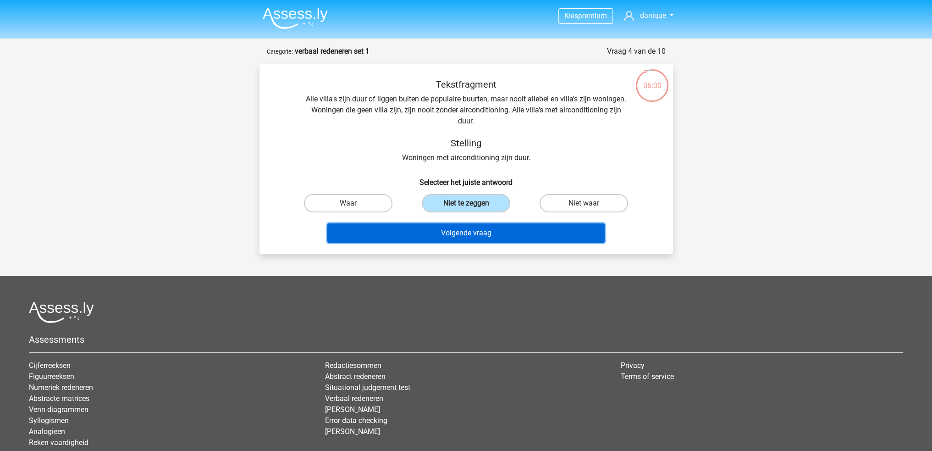
click at [526, 236] on button "Volgende vraag" at bounding box center [465, 232] width 277 height 19
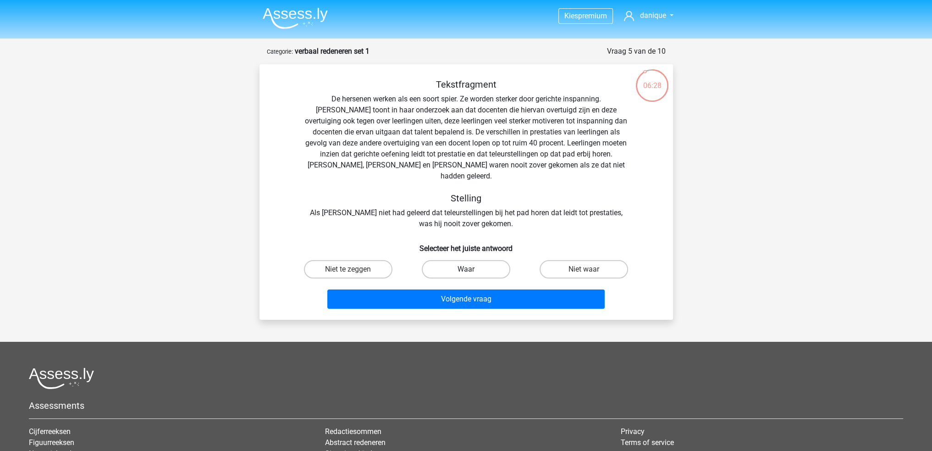
click at [470, 260] on label "Waar" at bounding box center [466, 269] width 88 height 18
click at [470, 269] on input "Waar" at bounding box center [469, 272] width 6 height 6
radio input "true"
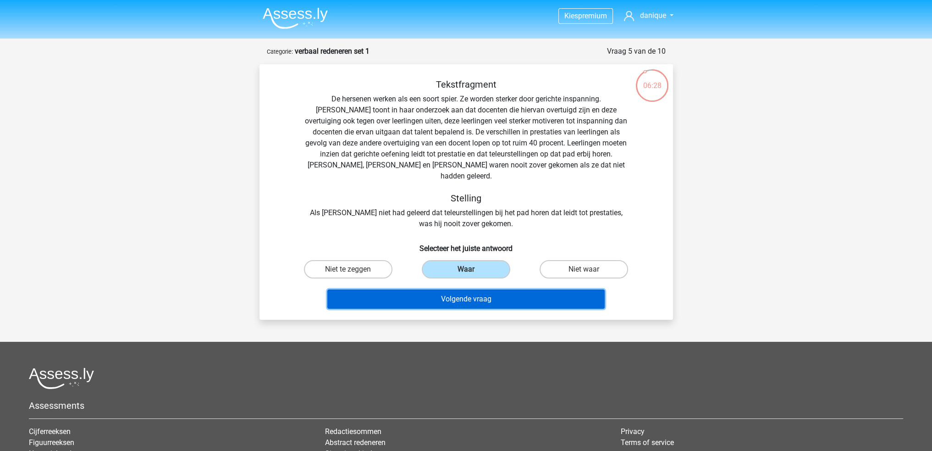
click at [475, 289] on button "Volgende vraag" at bounding box center [465, 298] width 277 height 19
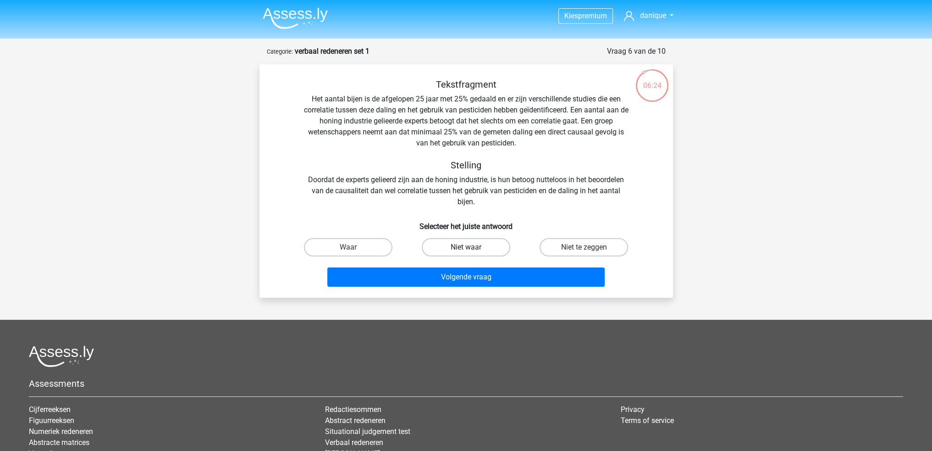
click at [479, 247] on label "Niet waar" at bounding box center [466, 247] width 88 height 18
click at [472, 247] on input "Niet waar" at bounding box center [469, 250] width 6 height 6
radio input "true"
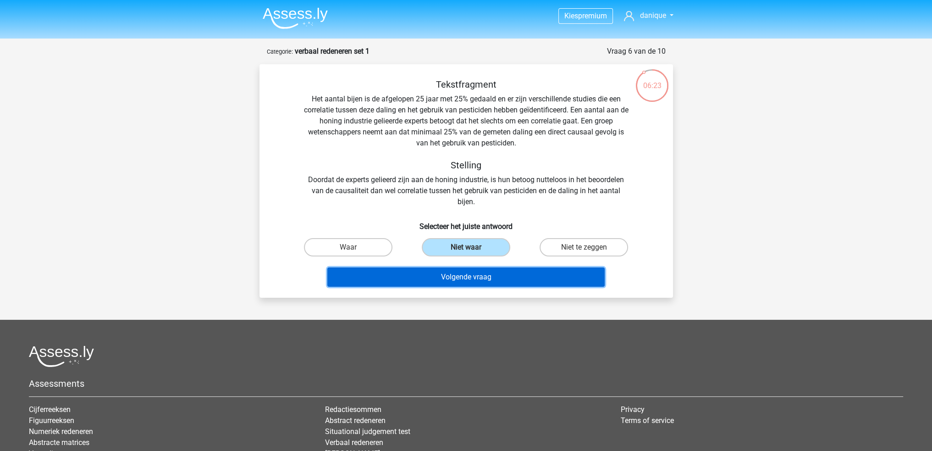
click at [488, 279] on button "Volgende vraag" at bounding box center [465, 276] width 277 height 19
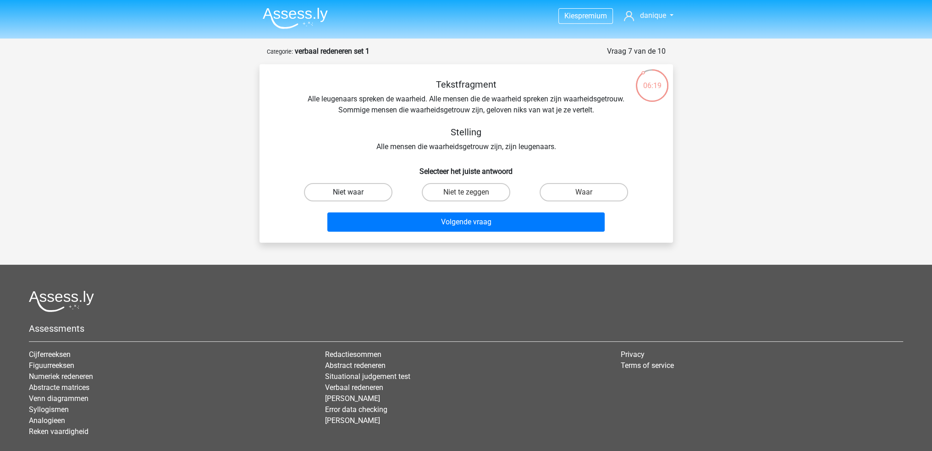
click at [359, 189] on label "Niet waar" at bounding box center [348, 192] width 88 height 18
click at [354, 192] on input "Niet waar" at bounding box center [351, 195] width 6 height 6
radio input "true"
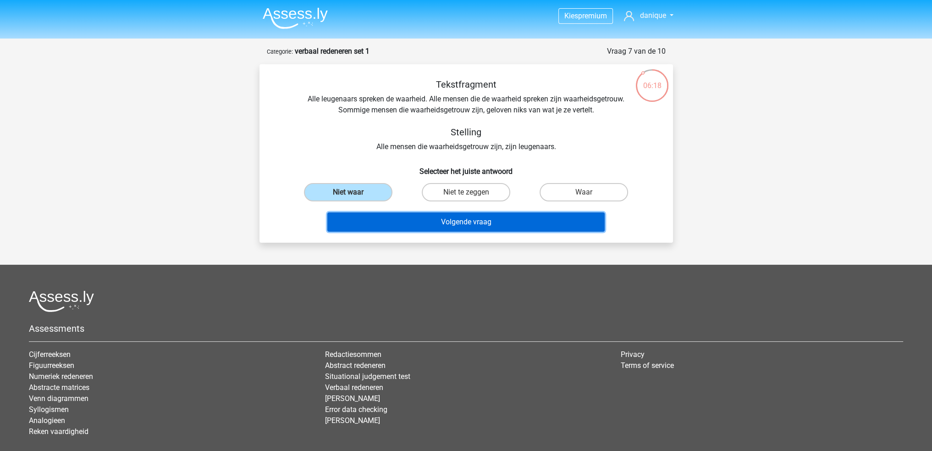
click at [489, 228] on button "Volgende vraag" at bounding box center [465, 221] width 277 height 19
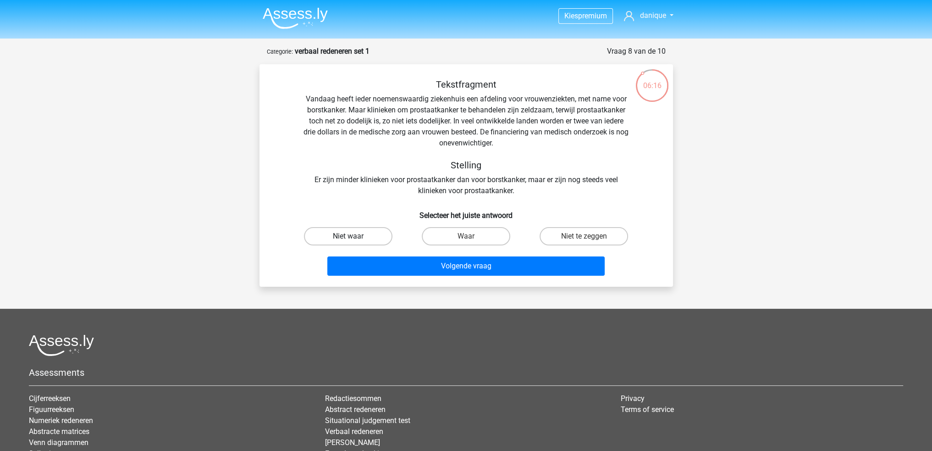
click at [351, 233] on label "Niet waar" at bounding box center [348, 236] width 88 height 18
click at [351, 236] on input "Niet waar" at bounding box center [351, 239] width 6 height 6
radio input "true"
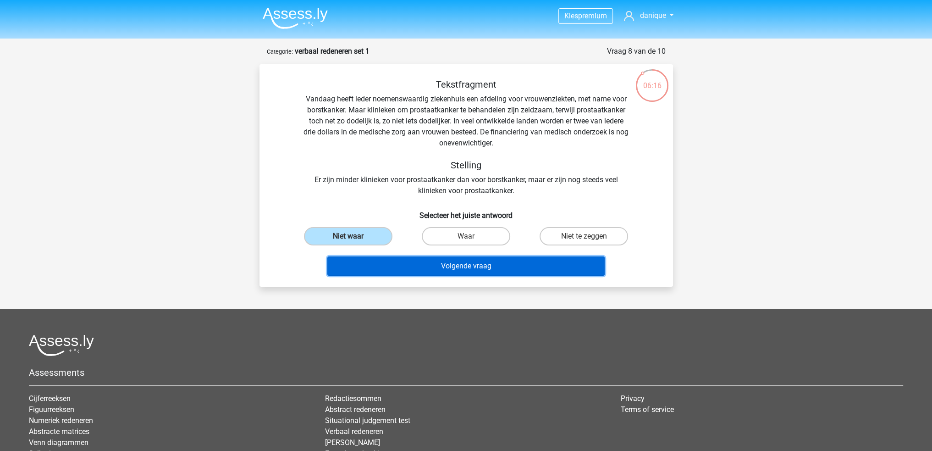
click at [422, 256] on button "Volgende vraag" at bounding box center [465, 265] width 277 height 19
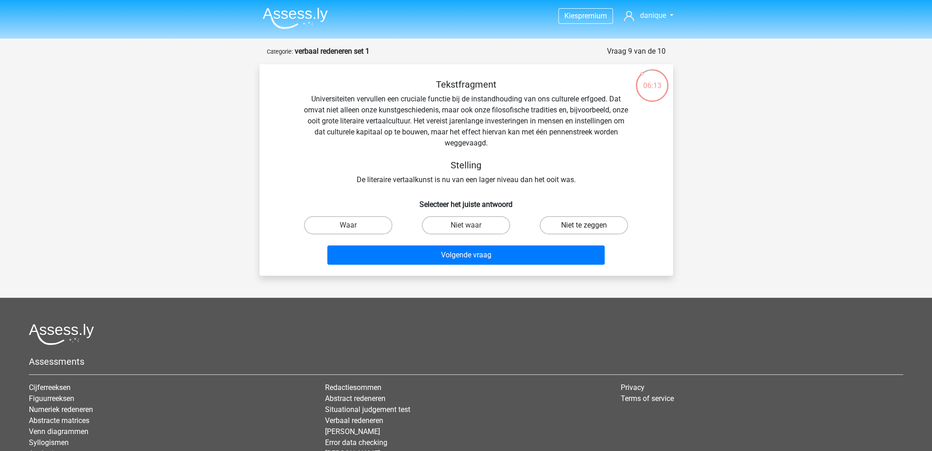
click at [595, 229] on label "Niet te zeggen" at bounding box center [584, 225] width 88 height 18
click at [590, 229] on input "Niet te zeggen" at bounding box center [587, 228] width 6 height 6
radio input "true"
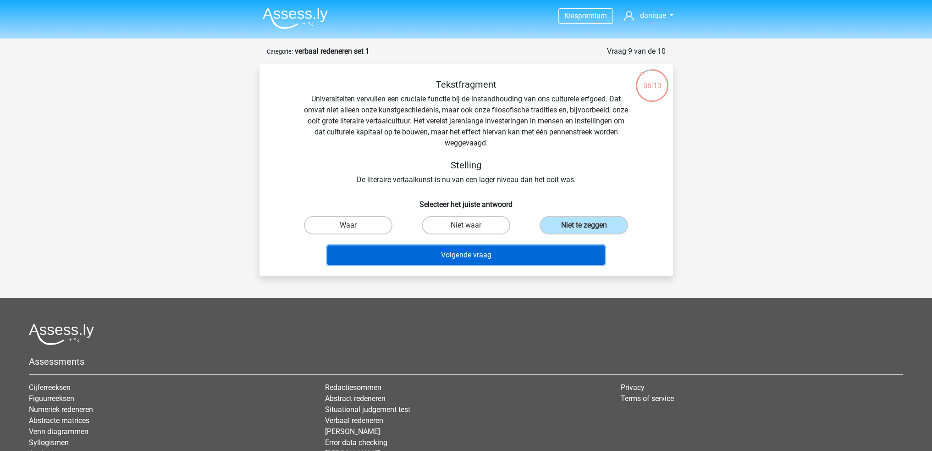
click at [505, 253] on button "Volgende vraag" at bounding box center [465, 254] width 277 height 19
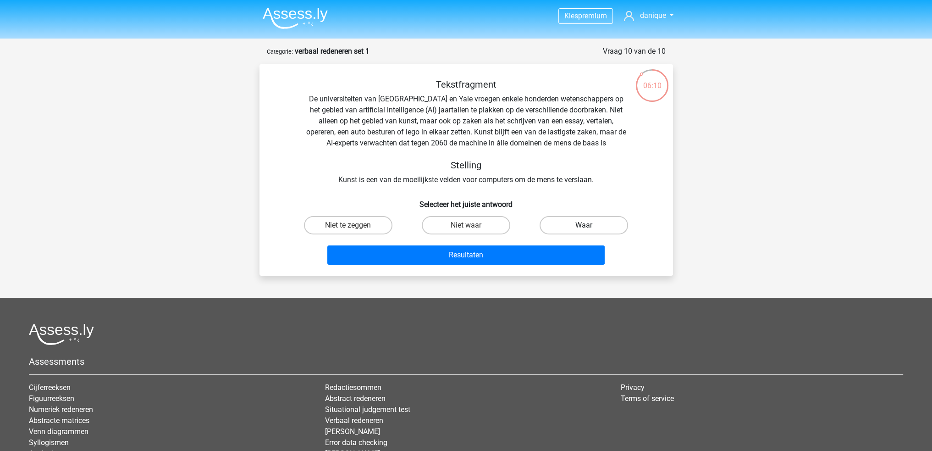
click at [562, 224] on label "Waar" at bounding box center [584, 225] width 88 height 18
click at [584, 225] on input "Waar" at bounding box center [587, 228] width 6 height 6
radio input "true"
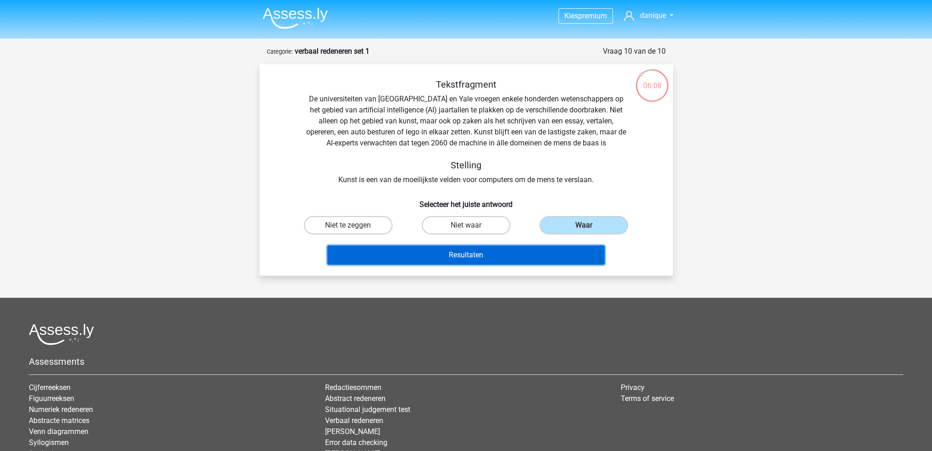
click at [575, 258] on button "Resultaten" at bounding box center [465, 254] width 277 height 19
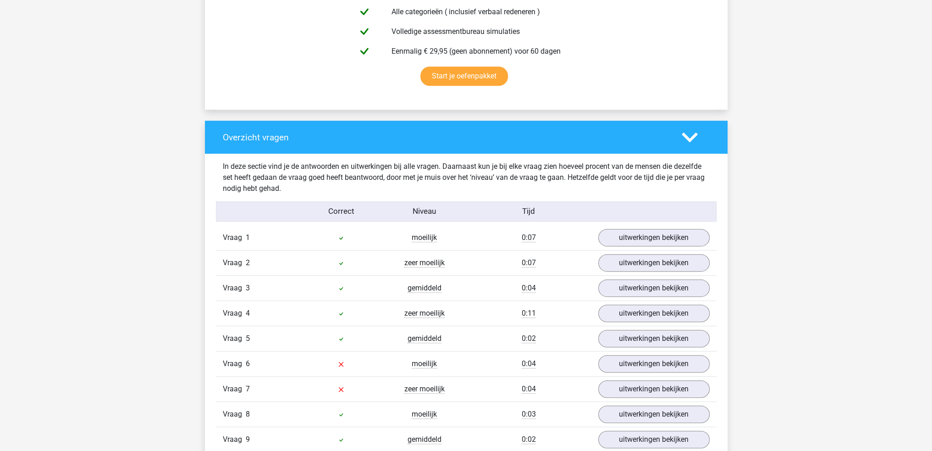
scroll to position [642, 0]
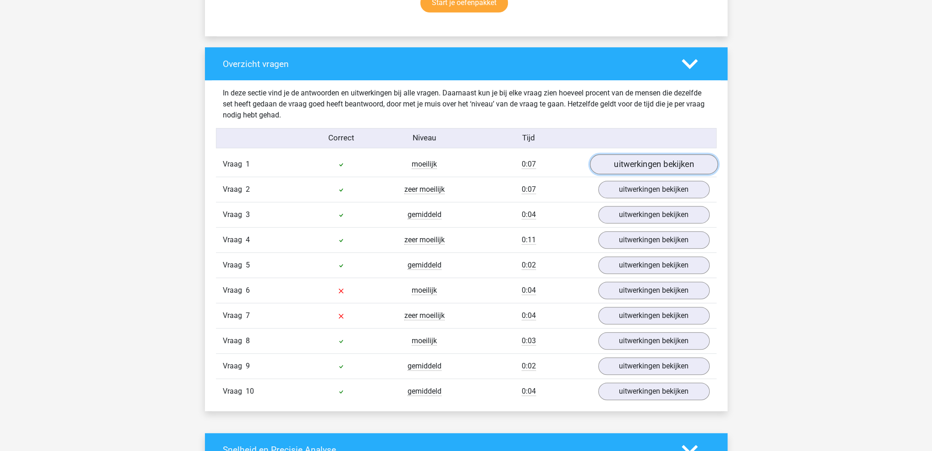
click at [611, 166] on link "uitwerkingen bekijken" at bounding box center [654, 164] width 128 height 20
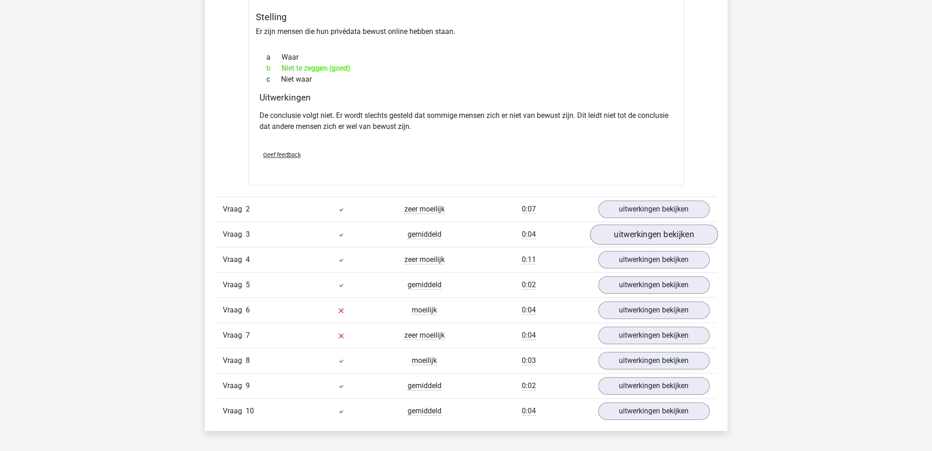
scroll to position [871, 0]
click at [677, 211] on link "uitwerkingen bekijken" at bounding box center [654, 208] width 128 height 20
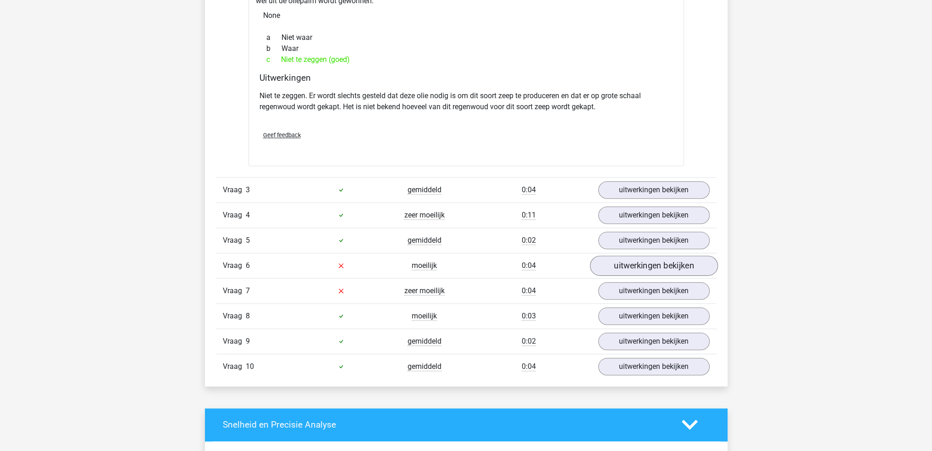
scroll to position [1238, 0]
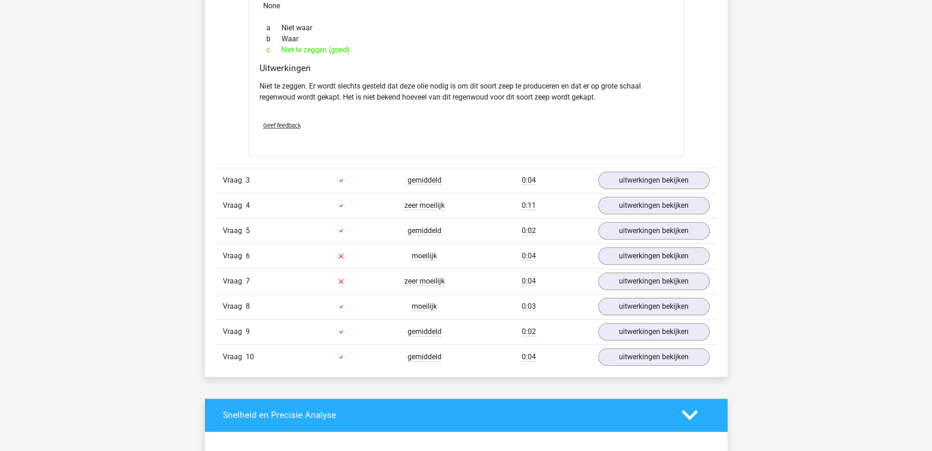
click at [579, 186] on div "Vraag 3 gemiddeld 0:04 uitwerkingen bekijken" at bounding box center [466, 179] width 501 height 25
click at [636, 185] on link "uitwerkingen bekijken" at bounding box center [654, 180] width 128 height 20
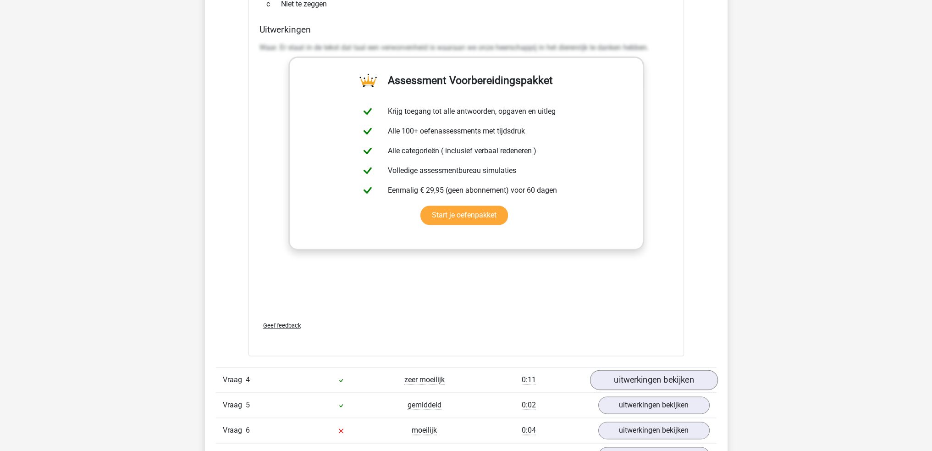
scroll to position [1697, 0]
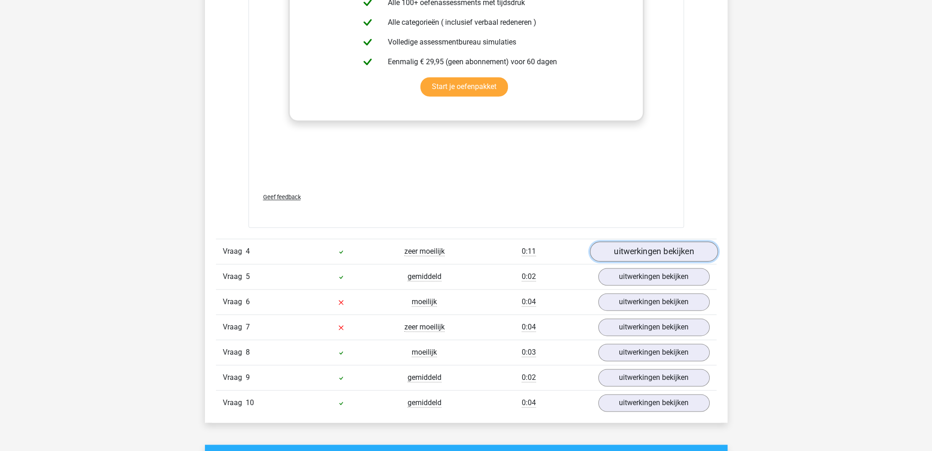
click at [645, 248] on link "uitwerkingen bekijken" at bounding box center [654, 251] width 128 height 20
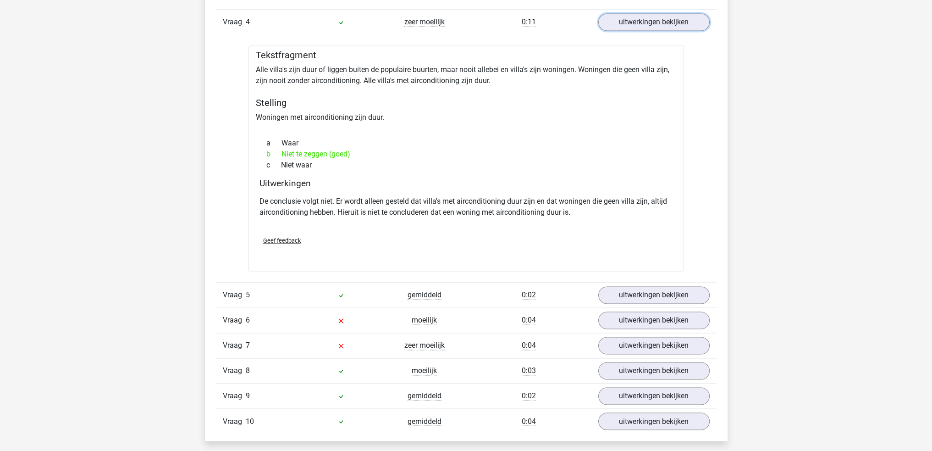
scroll to position [1972, 0]
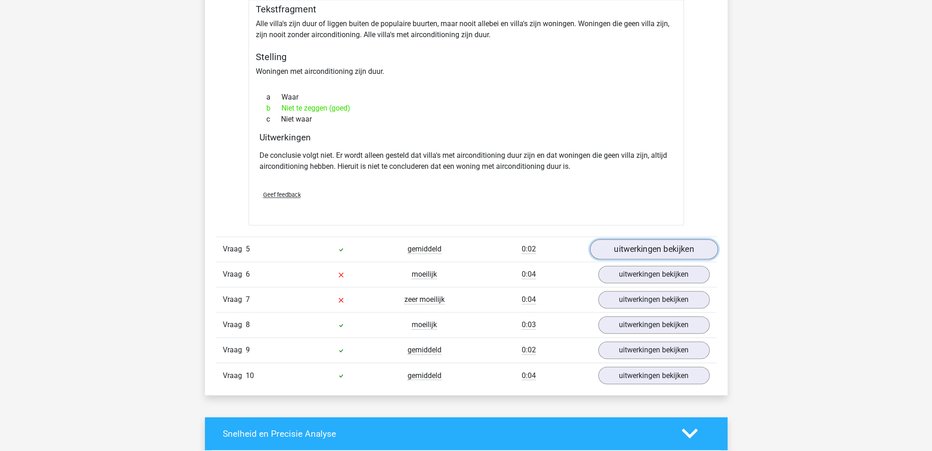
click at [654, 242] on link "uitwerkingen bekijken" at bounding box center [654, 249] width 128 height 20
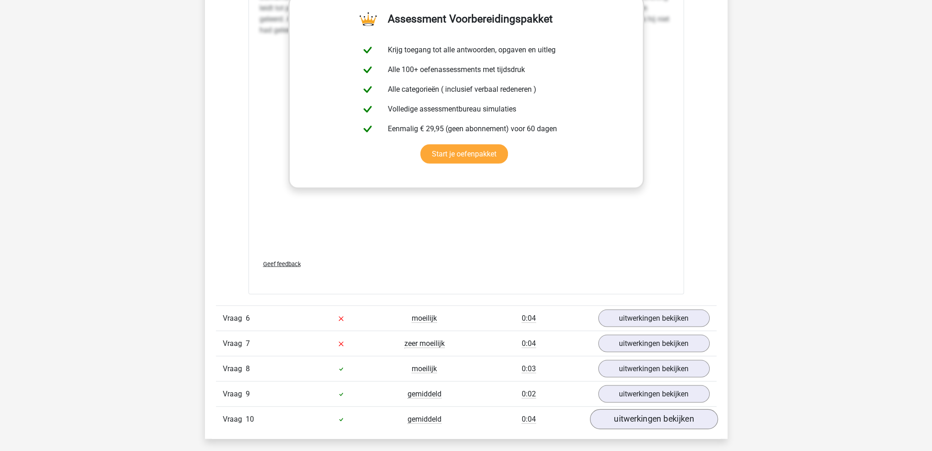
scroll to position [2614, 0]
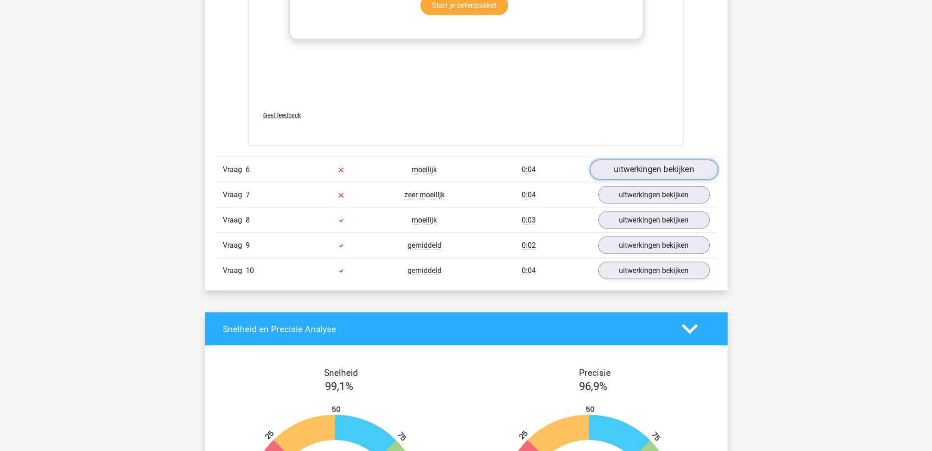
click at [666, 165] on link "uitwerkingen bekijken" at bounding box center [654, 170] width 128 height 20
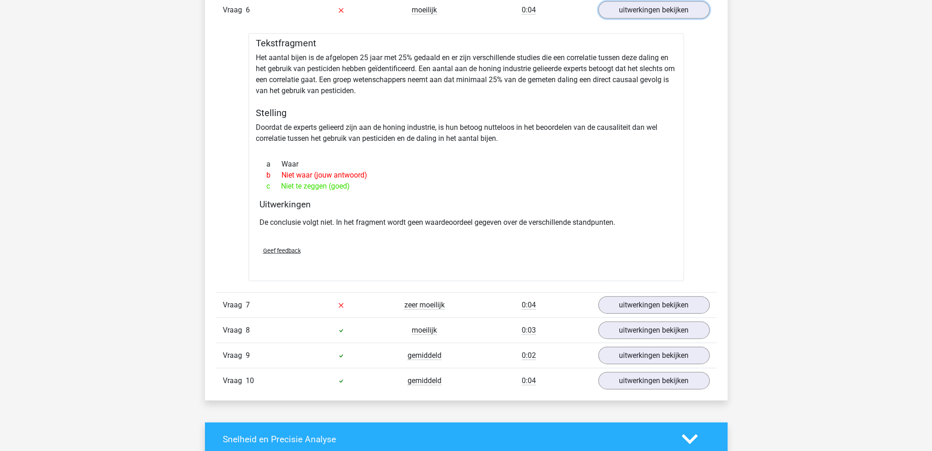
scroll to position [2797, 0]
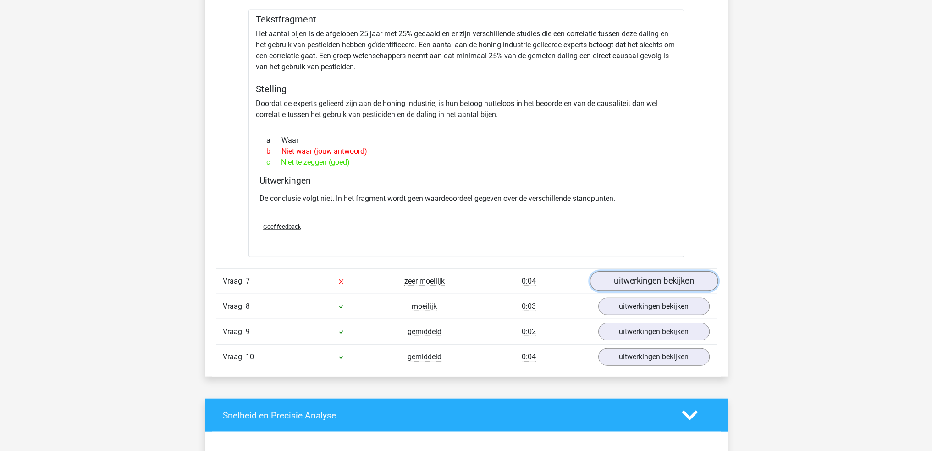
click at [616, 280] on link "uitwerkingen bekijken" at bounding box center [654, 281] width 128 height 20
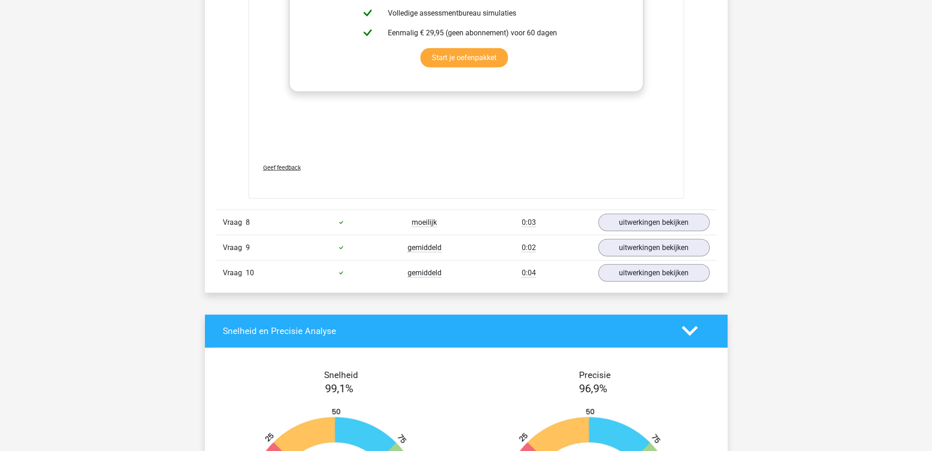
scroll to position [3393, 0]
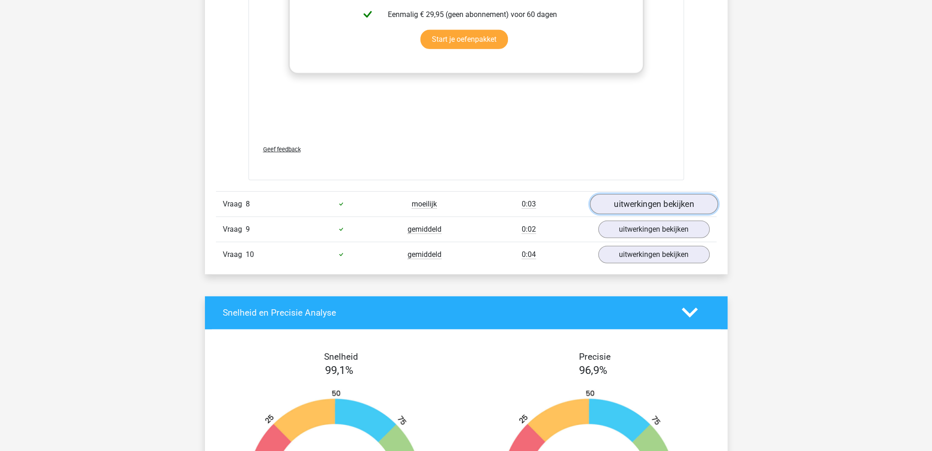
click at [679, 204] on link "uitwerkingen bekijken" at bounding box center [654, 204] width 128 height 20
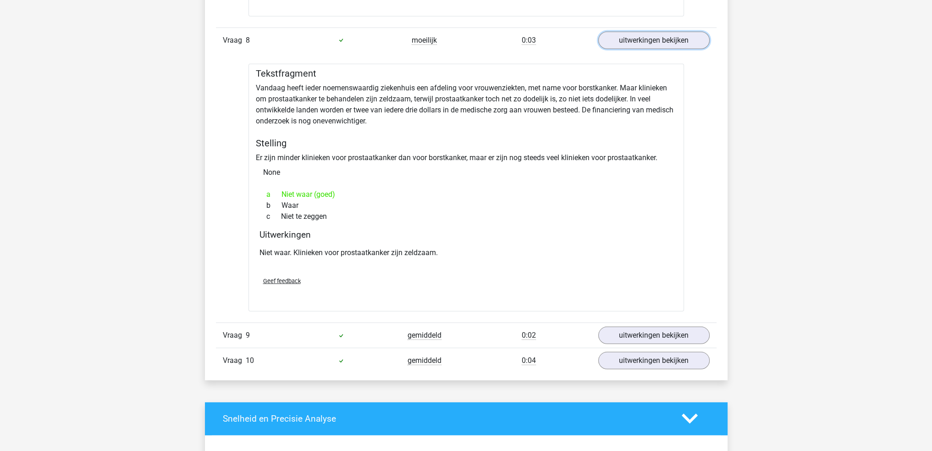
scroll to position [3576, 0]
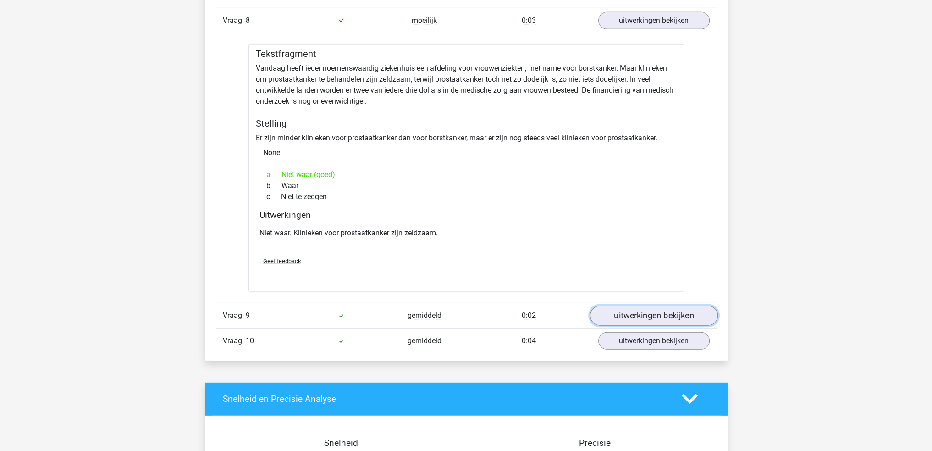
click at [691, 306] on link "uitwerkingen bekijken" at bounding box center [654, 315] width 128 height 20
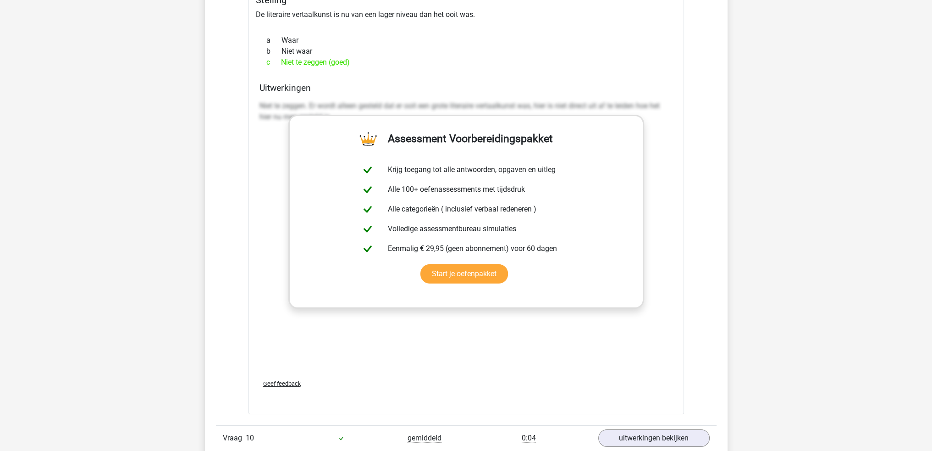
scroll to position [4218, 0]
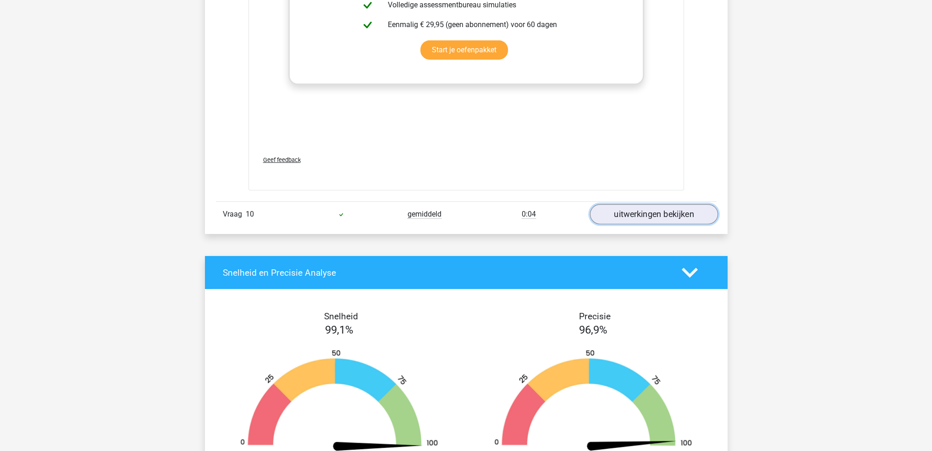
click at [667, 214] on link "uitwerkingen bekijken" at bounding box center [654, 214] width 128 height 20
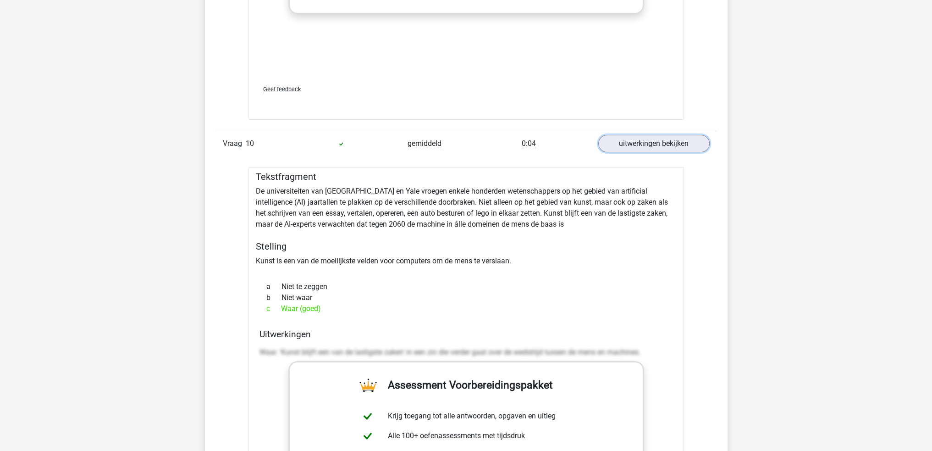
scroll to position [4244, 0]
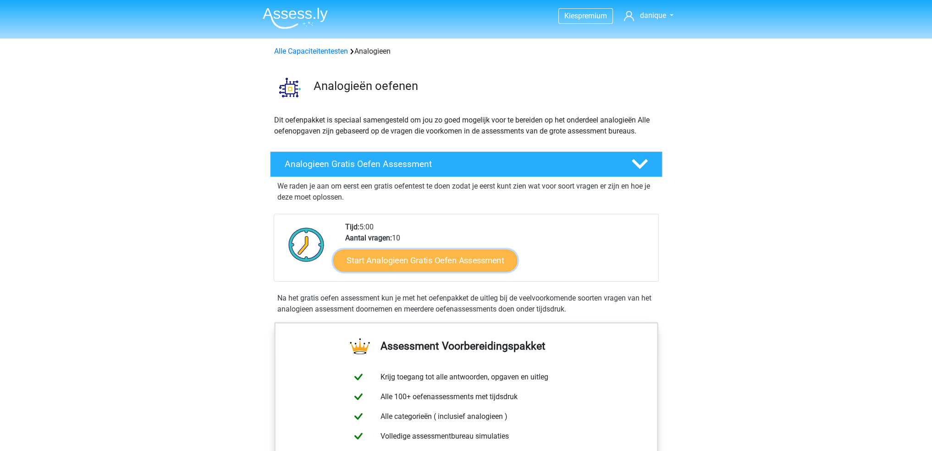
click at [446, 258] on link "Start Analogieen Gratis Oefen Assessment" at bounding box center [425, 260] width 184 height 22
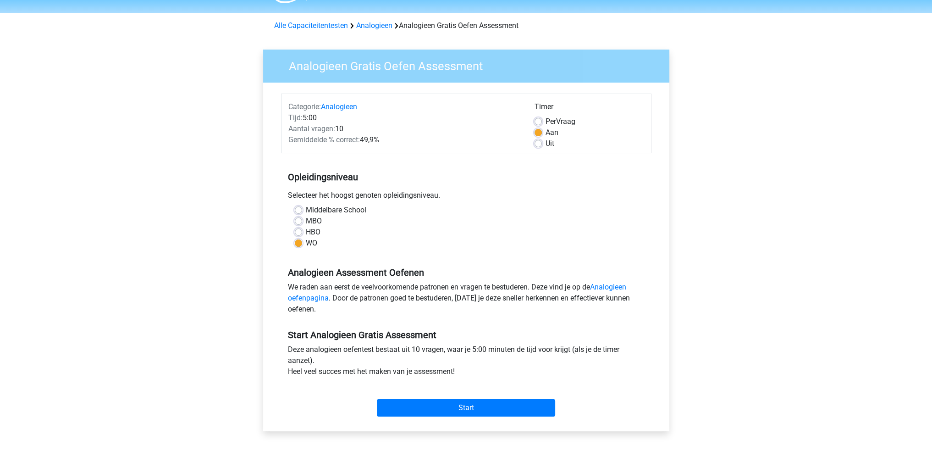
scroll to position [46, 0]
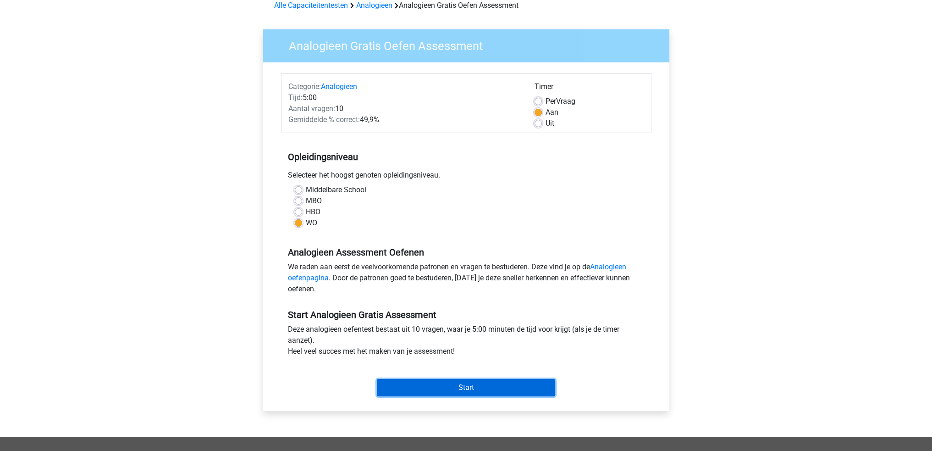
click at [436, 388] on input "Start" at bounding box center [466, 387] width 178 height 17
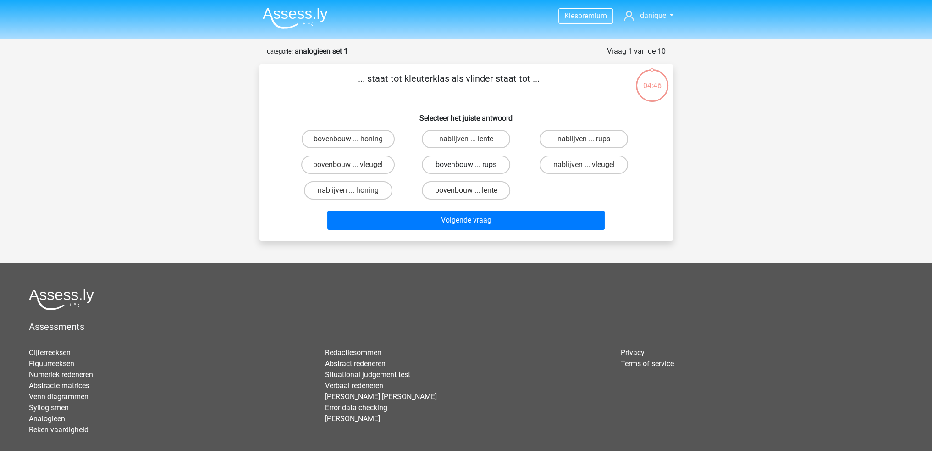
click at [492, 166] on label "bovenbouw ... rups" at bounding box center [466, 164] width 88 height 18
click at [472, 166] on input "bovenbouw ... rups" at bounding box center [469, 168] width 6 height 6
radio input "true"
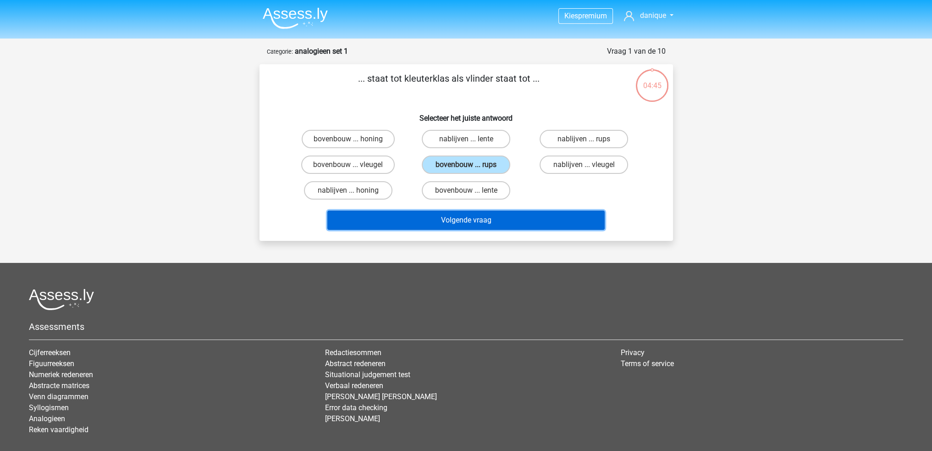
click at [497, 222] on button "Volgende vraag" at bounding box center [465, 219] width 277 height 19
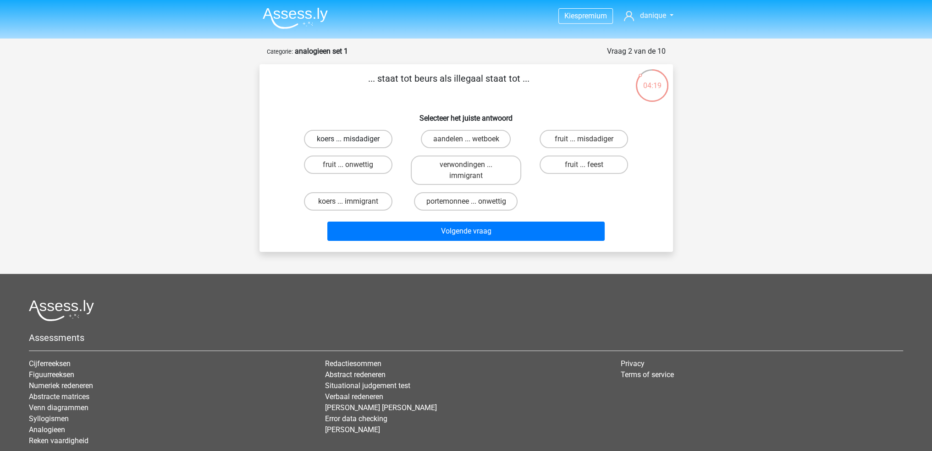
click at [376, 135] on label "koers ... misdadiger" at bounding box center [348, 139] width 88 height 18
click at [354, 139] on input "koers ... misdadiger" at bounding box center [351, 142] width 6 height 6
radio input "true"
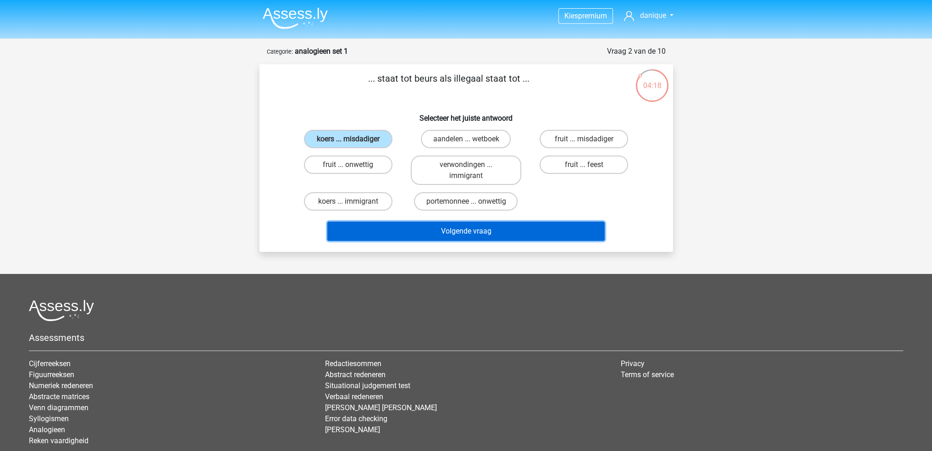
click at [464, 232] on button "Volgende vraag" at bounding box center [465, 230] width 277 height 19
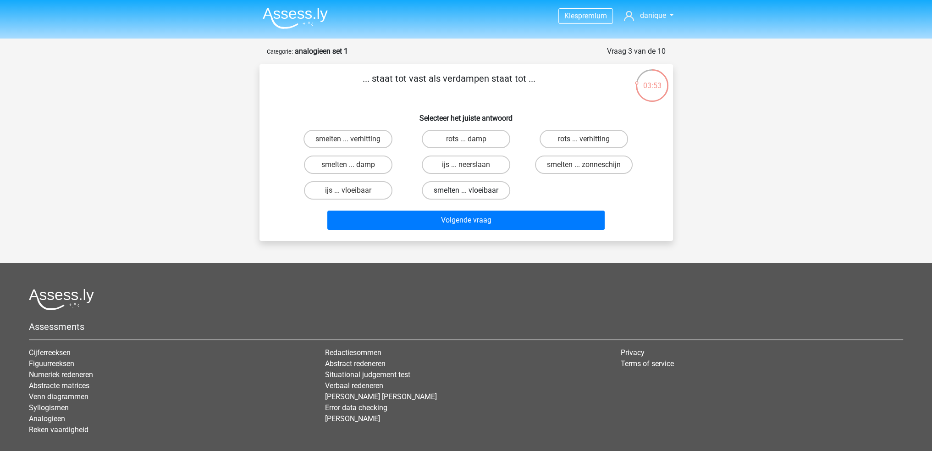
click at [482, 191] on label "smelten ... vloeibaar" at bounding box center [466, 190] width 88 height 18
click at [472, 191] on input "smelten ... vloeibaar" at bounding box center [469, 193] width 6 height 6
radio input "true"
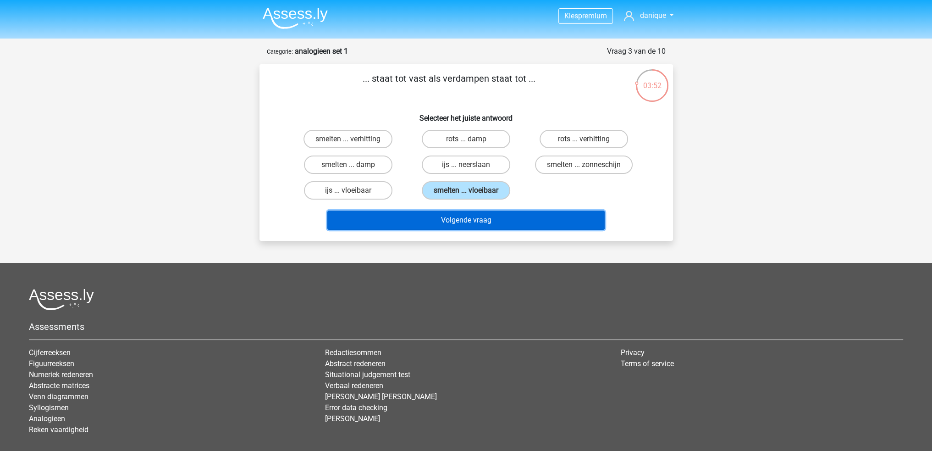
click at [468, 221] on button "Volgende vraag" at bounding box center [465, 219] width 277 height 19
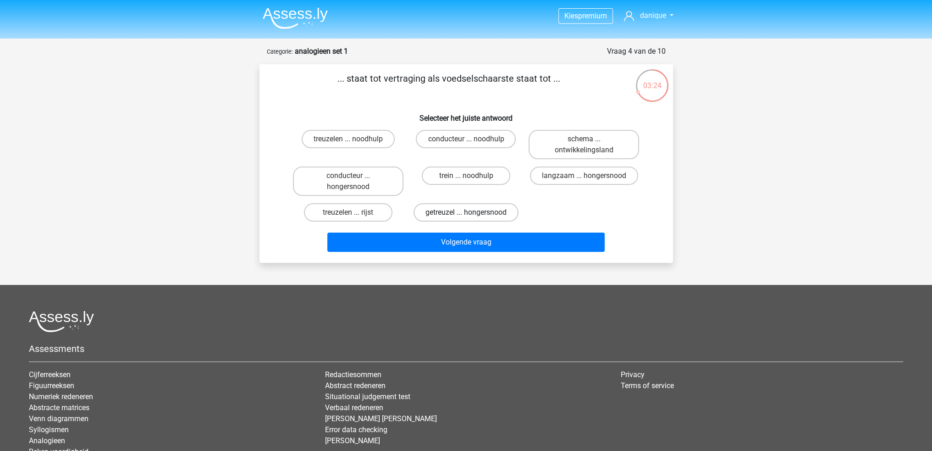
click at [507, 214] on label "getreuzel ... hongersnood" at bounding box center [466, 212] width 105 height 18
click at [472, 214] on input "getreuzel ... hongersnood" at bounding box center [469, 215] width 6 height 6
radio input "true"
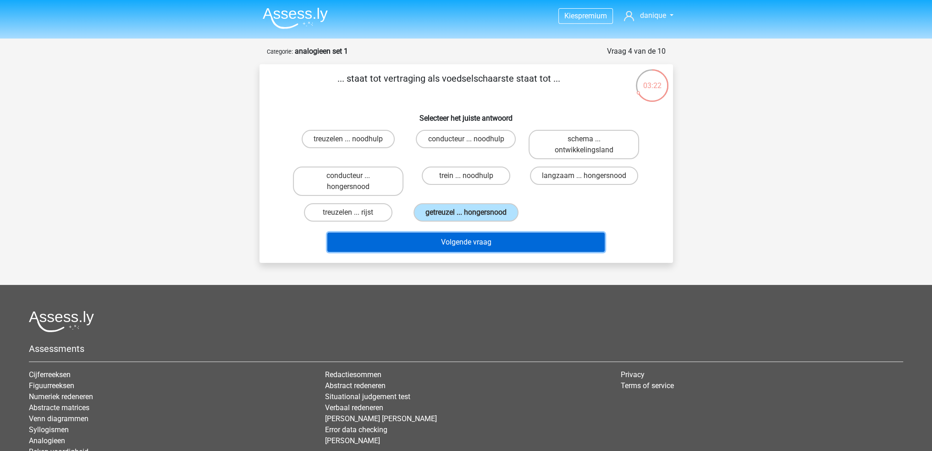
click at [541, 238] on button "Volgende vraag" at bounding box center [465, 241] width 277 height 19
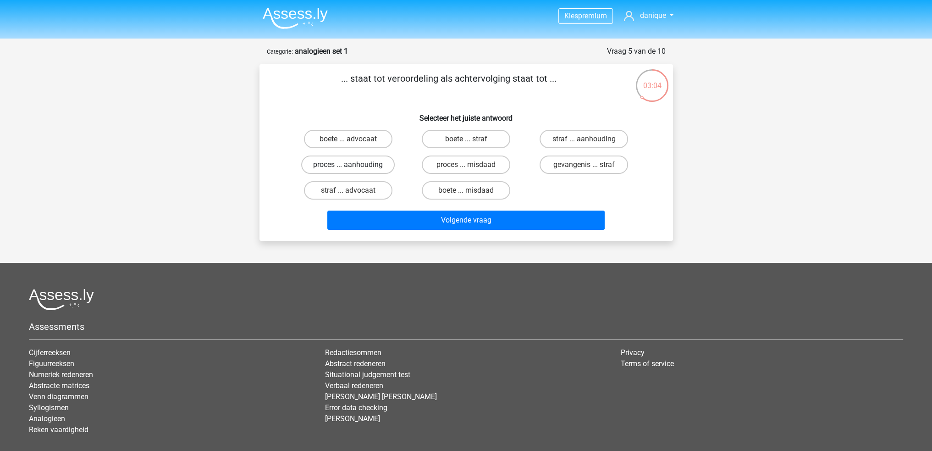
click at [373, 166] on label "proces ... aanhouding" at bounding box center [348, 164] width 94 height 18
click at [354, 166] on input "proces ... aanhouding" at bounding box center [351, 168] width 6 height 6
radio input "true"
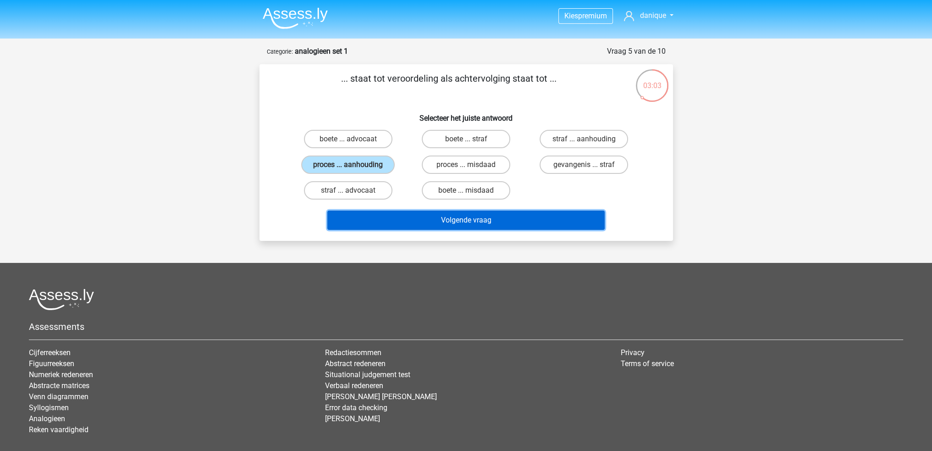
click at [509, 218] on button "Volgende vraag" at bounding box center [465, 219] width 277 height 19
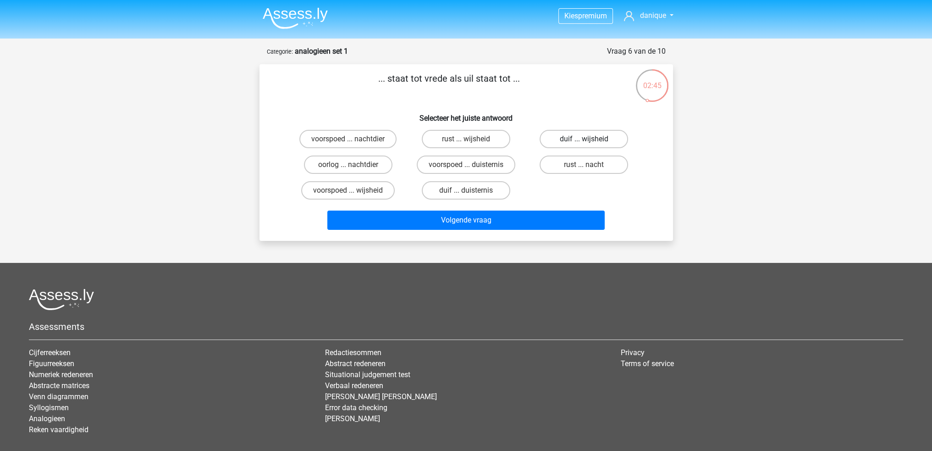
click at [558, 141] on label "duif ... wijsheid" at bounding box center [584, 139] width 88 height 18
click at [584, 141] on input "duif ... wijsheid" at bounding box center [587, 142] width 6 height 6
radio input "true"
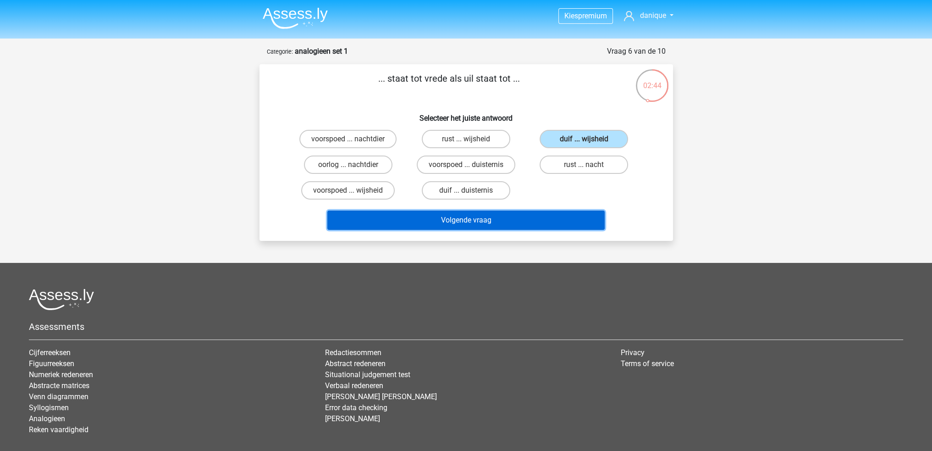
click at [543, 215] on button "Volgende vraag" at bounding box center [465, 219] width 277 height 19
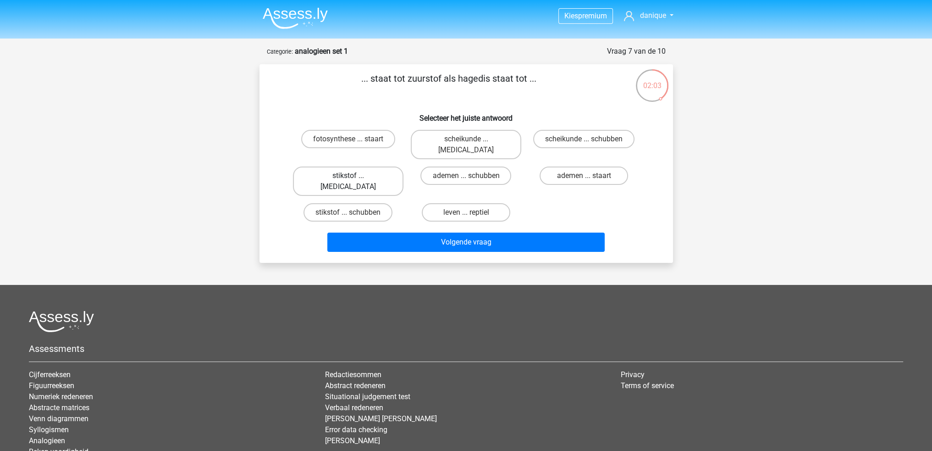
click at [377, 166] on label "stikstof ... krokodil" at bounding box center [348, 180] width 111 height 29
click at [354, 176] on input "stikstof ... krokodil" at bounding box center [351, 179] width 6 height 6
radio input "true"
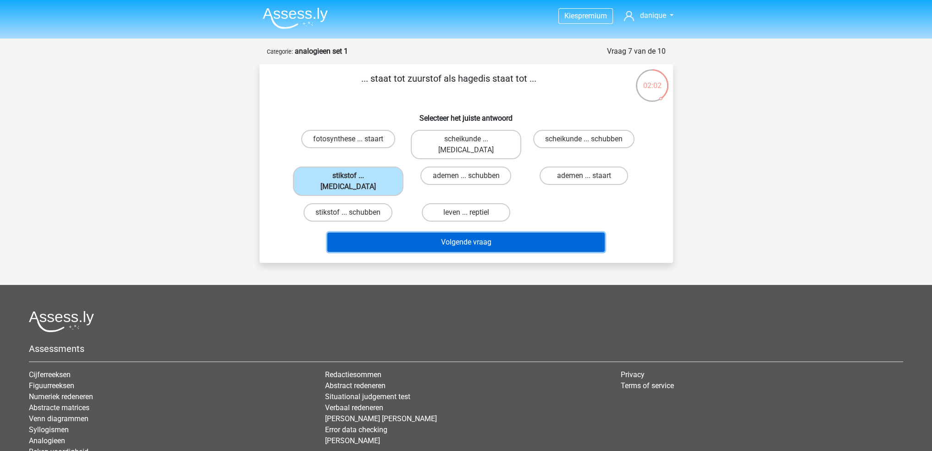
click at [454, 232] on button "Volgende vraag" at bounding box center [465, 241] width 277 height 19
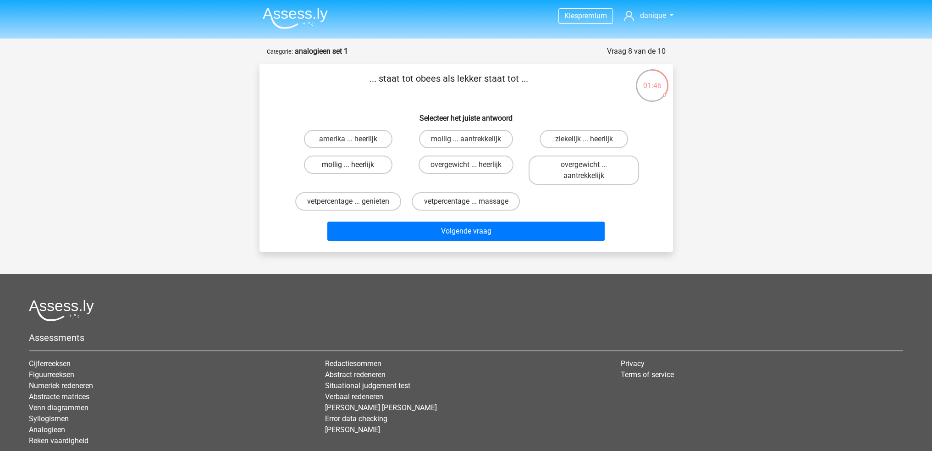
click at [373, 166] on label "mollig ... heerlijk" at bounding box center [348, 164] width 88 height 18
click at [354, 166] on input "mollig ... heerlijk" at bounding box center [351, 168] width 6 height 6
radio input "true"
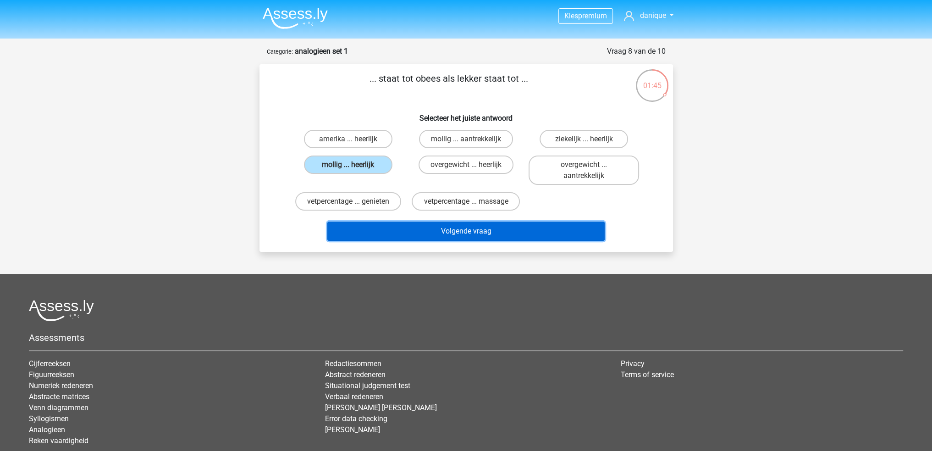
click at [511, 232] on button "Volgende vraag" at bounding box center [465, 230] width 277 height 19
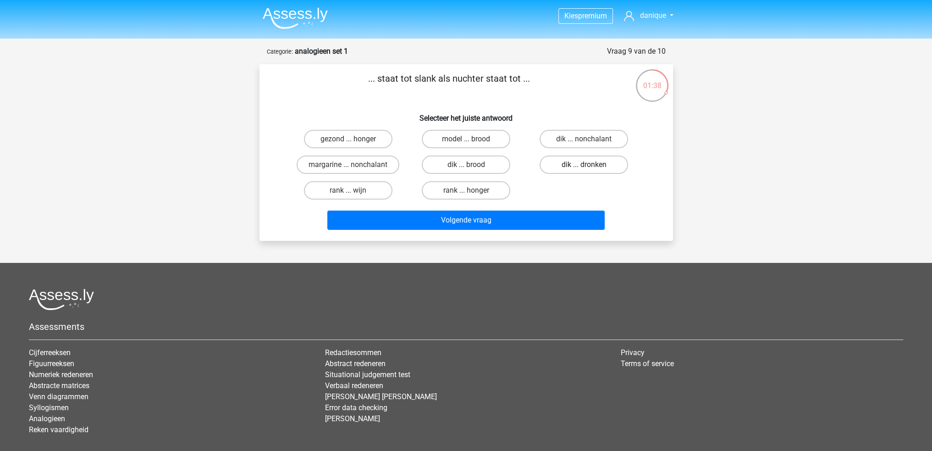
click at [565, 166] on label "dik ... dronken" at bounding box center [584, 164] width 88 height 18
click at [584, 166] on input "dik ... dronken" at bounding box center [587, 168] width 6 height 6
radio input "true"
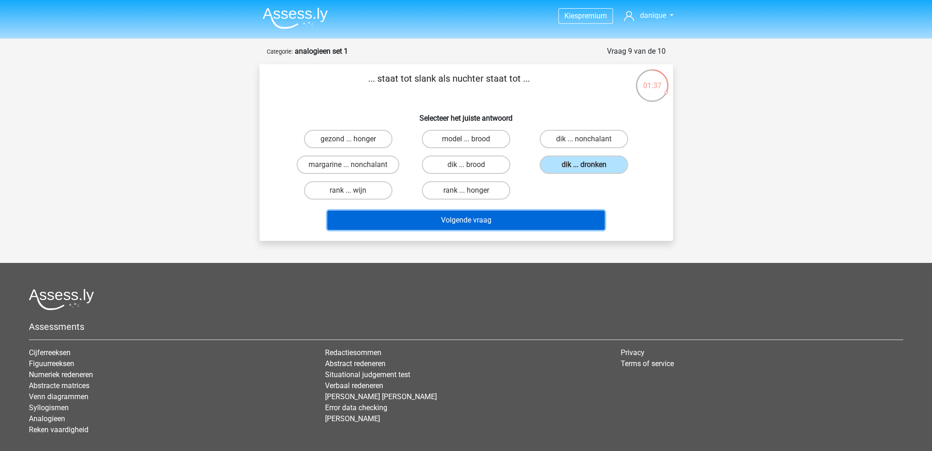
click at [519, 218] on button "Volgende vraag" at bounding box center [465, 219] width 277 height 19
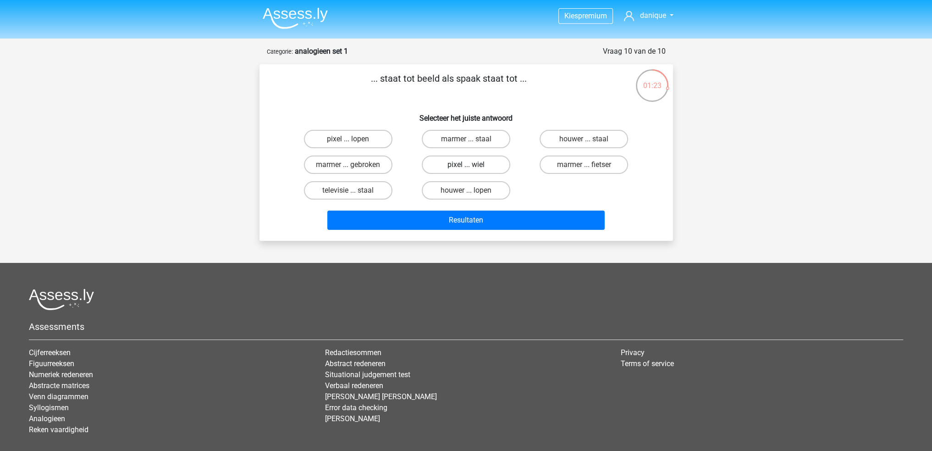
click at [490, 166] on label "pixel ... wiel" at bounding box center [466, 164] width 88 height 18
click at [472, 166] on input "pixel ... wiel" at bounding box center [469, 168] width 6 height 6
radio input "true"
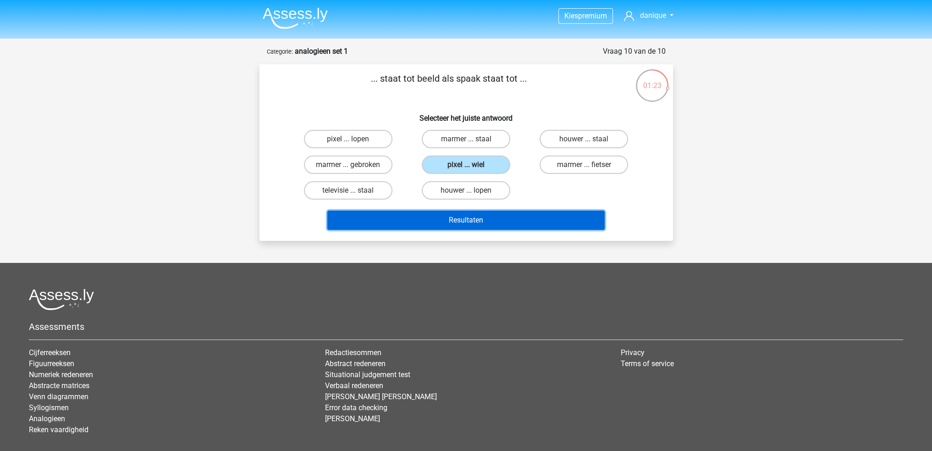
click at [524, 214] on button "Resultaten" at bounding box center [465, 219] width 277 height 19
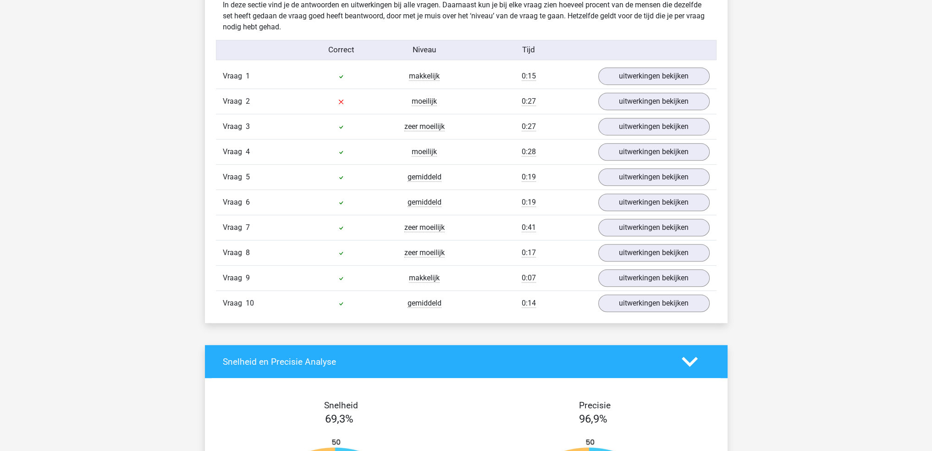
scroll to position [734, 0]
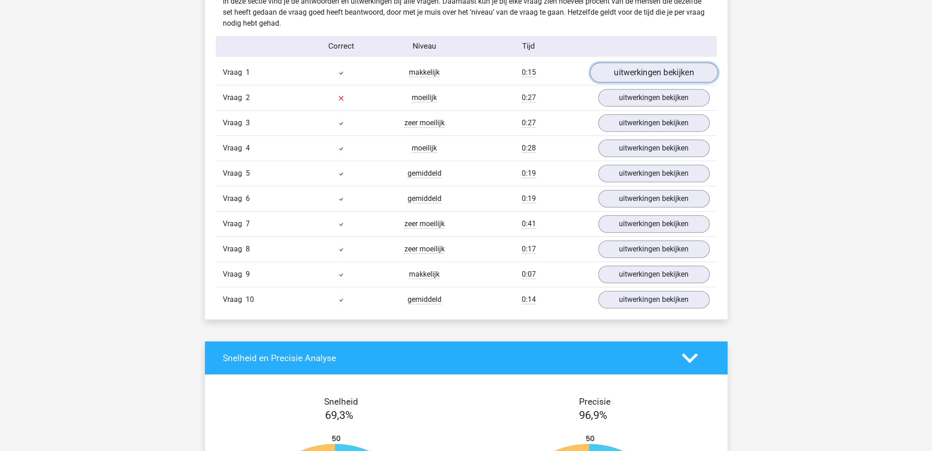
click at [623, 69] on link "uitwerkingen bekijken" at bounding box center [654, 72] width 128 height 20
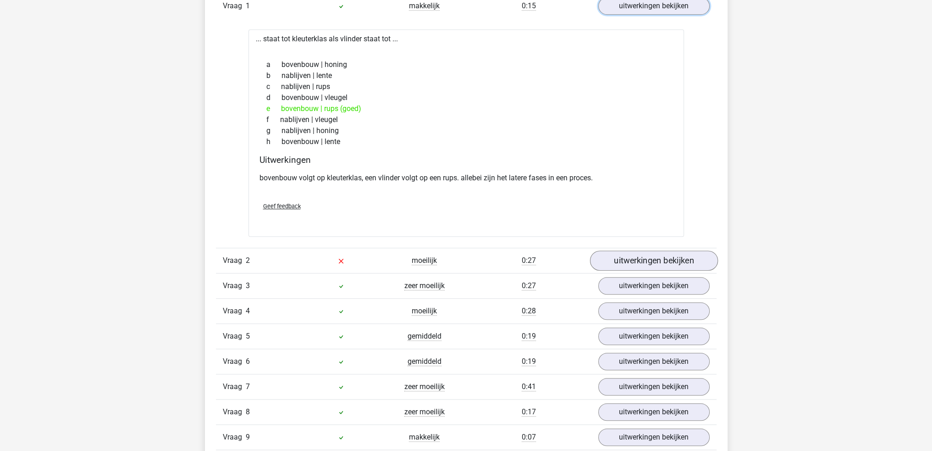
scroll to position [825, 0]
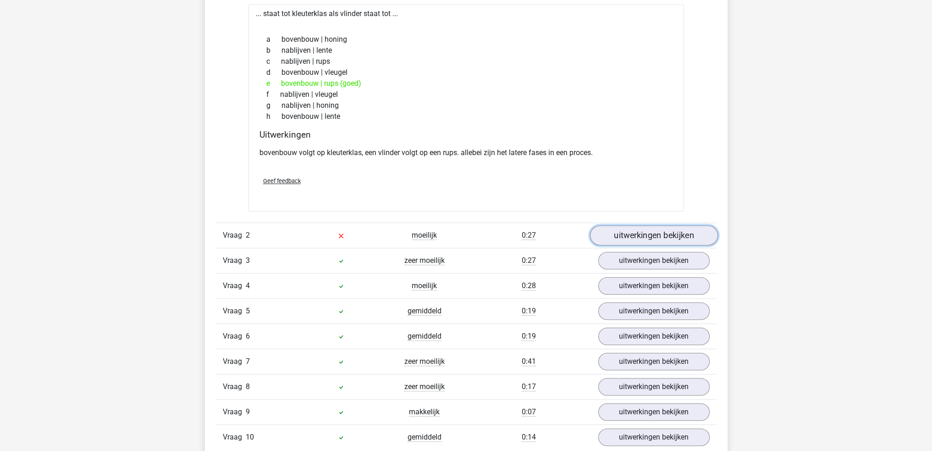
click at [668, 236] on link "uitwerkingen bekijken" at bounding box center [654, 235] width 128 height 20
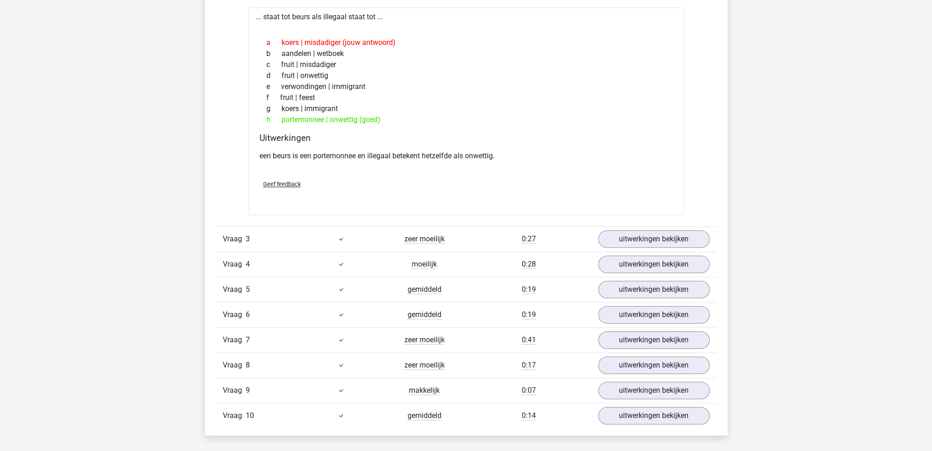
scroll to position [1100, 0]
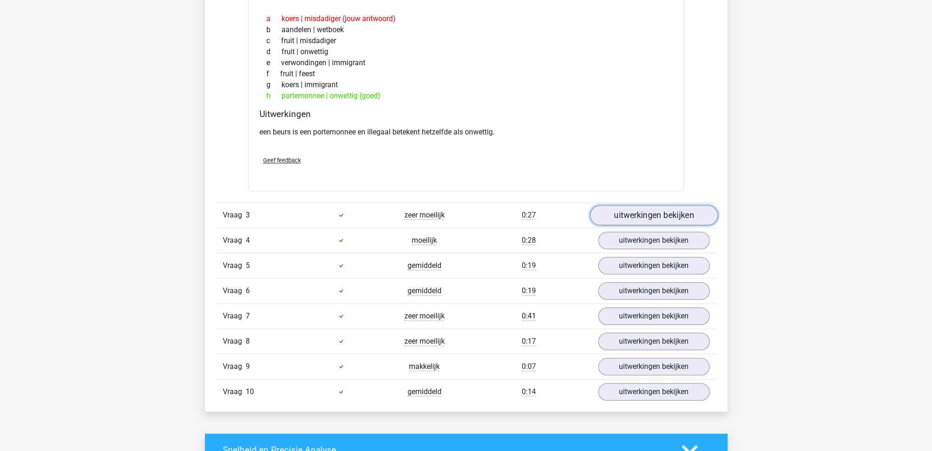
click at [603, 210] on link "uitwerkingen bekijken" at bounding box center [654, 215] width 128 height 20
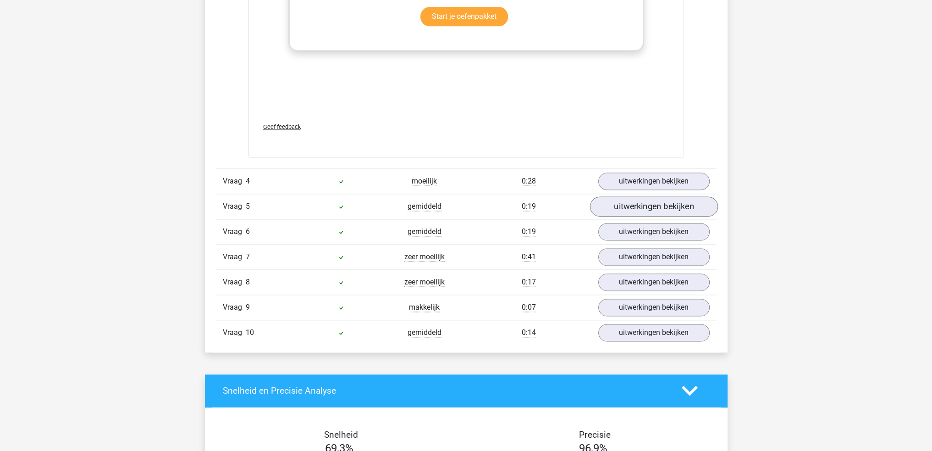
scroll to position [1651, 0]
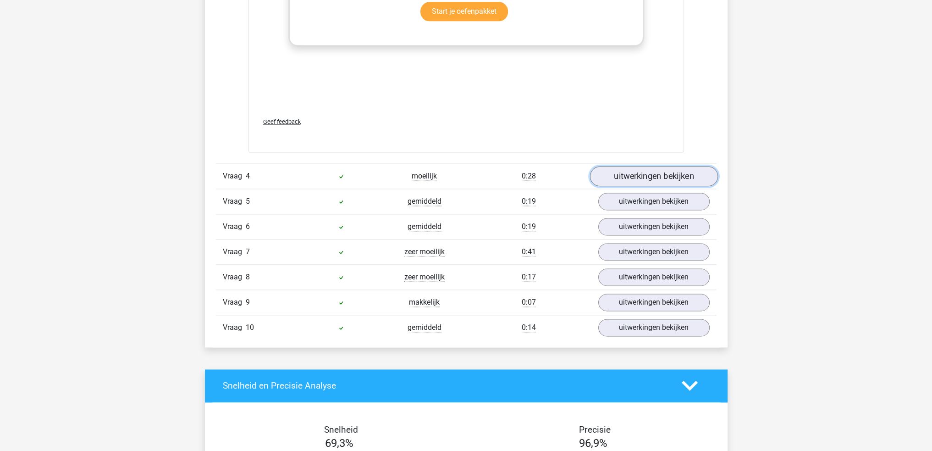
click at [644, 174] on link "uitwerkingen bekijken" at bounding box center [654, 176] width 128 height 20
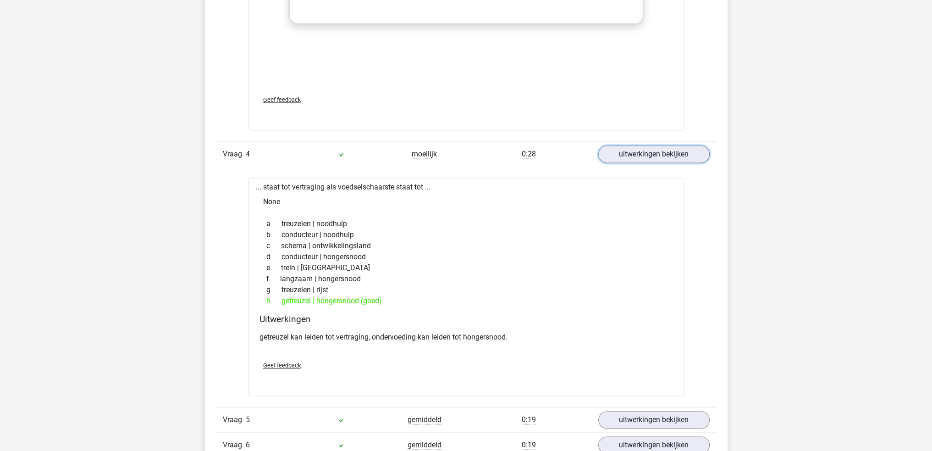
scroll to position [1697, 0]
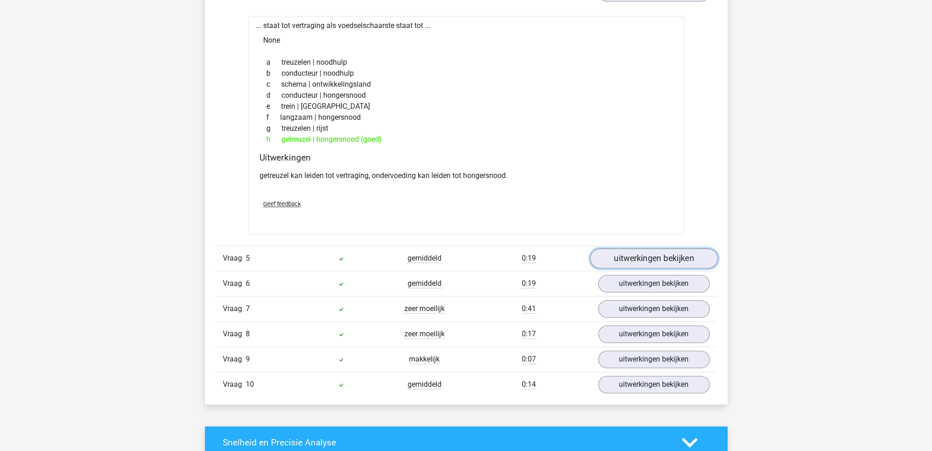
click at [658, 258] on link "uitwerkingen bekijken" at bounding box center [654, 258] width 128 height 20
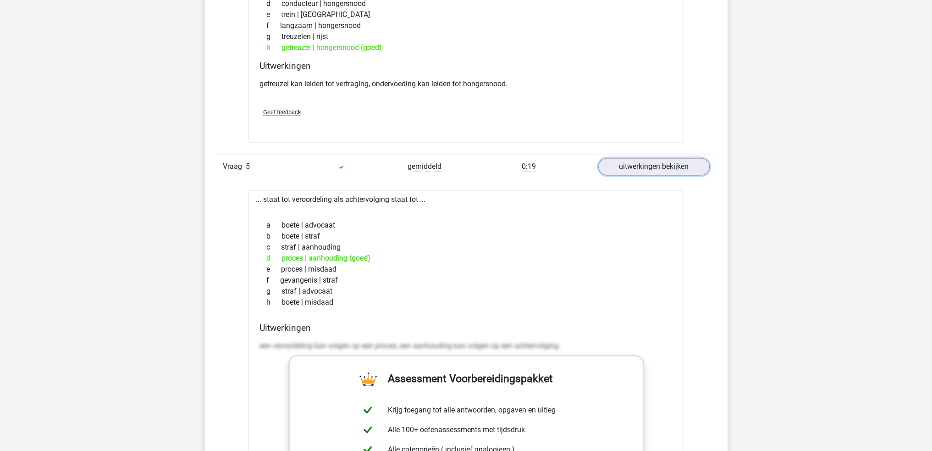
scroll to position [1972, 0]
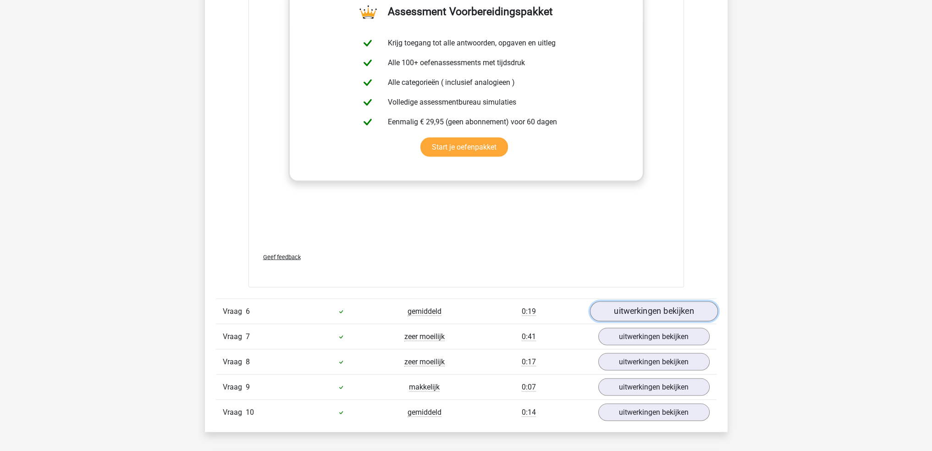
click at [644, 307] on link "uitwerkingen bekijken" at bounding box center [654, 311] width 128 height 20
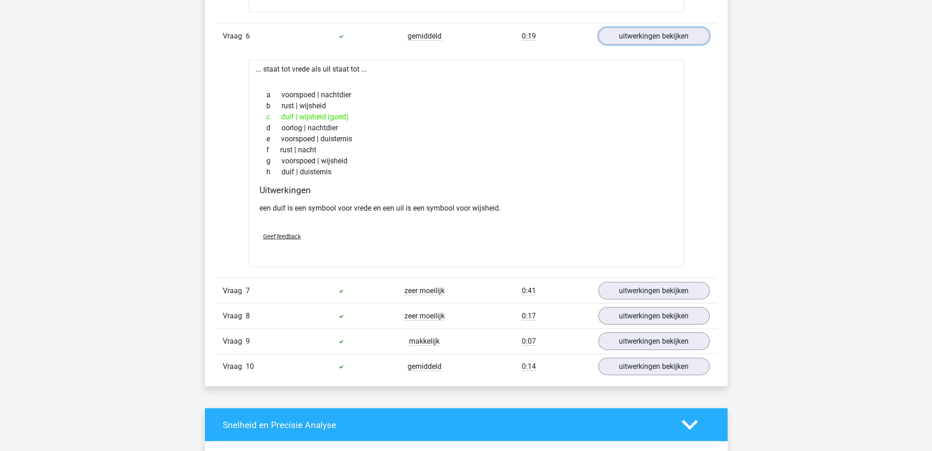
scroll to position [2568, 0]
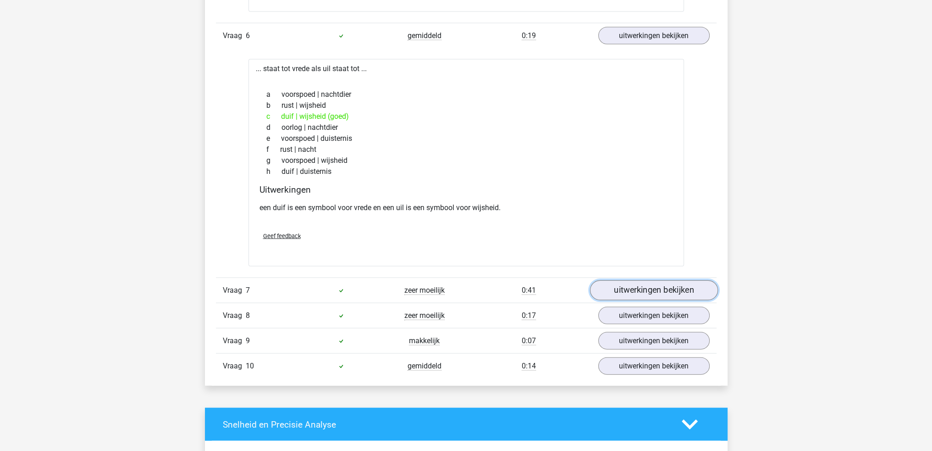
click at [629, 285] on link "uitwerkingen bekijken" at bounding box center [654, 291] width 128 height 20
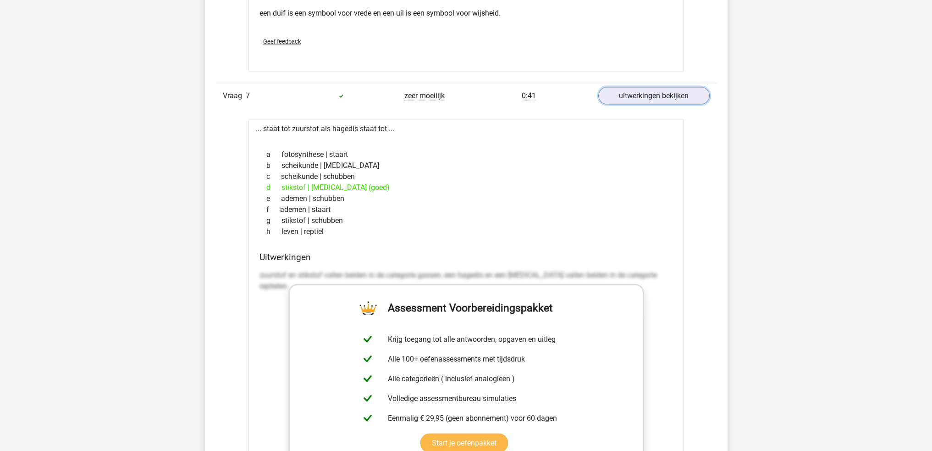
scroll to position [2797, 0]
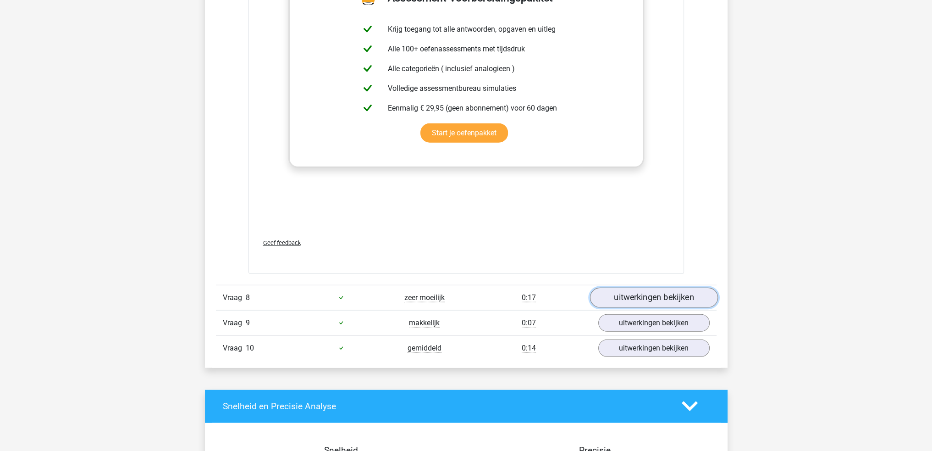
click at [658, 293] on link "uitwerkingen bekijken" at bounding box center [654, 297] width 128 height 20
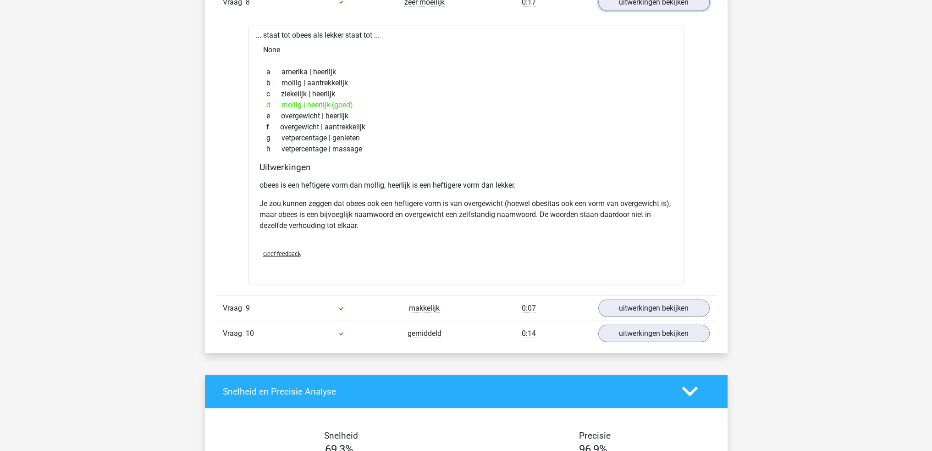
scroll to position [3393, 0]
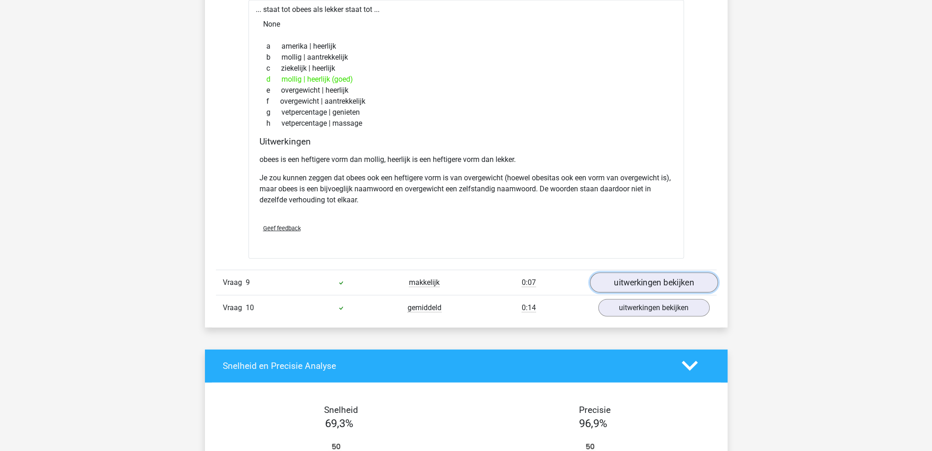
click at [671, 275] on link "uitwerkingen bekijken" at bounding box center [654, 282] width 128 height 20
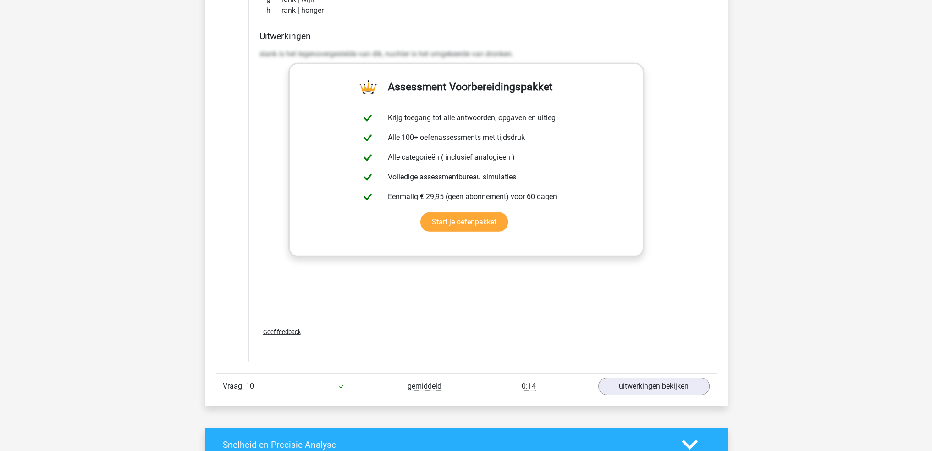
scroll to position [3806, 0]
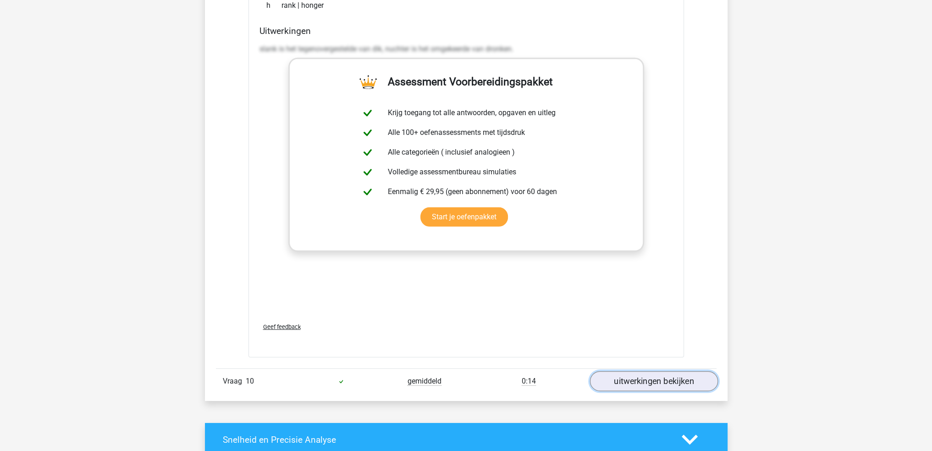
click at [647, 375] on link "uitwerkingen bekijken" at bounding box center [654, 381] width 128 height 20
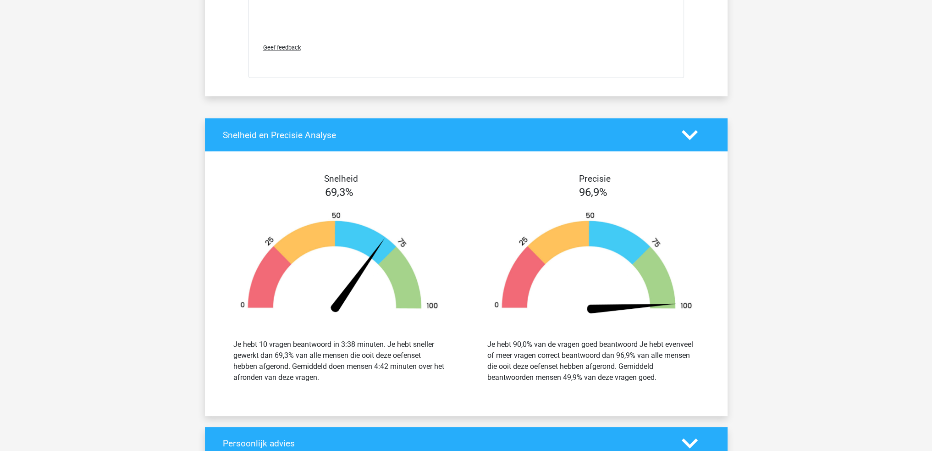
scroll to position [4585, 0]
